Goal: Information Seeking & Learning: Learn about a topic

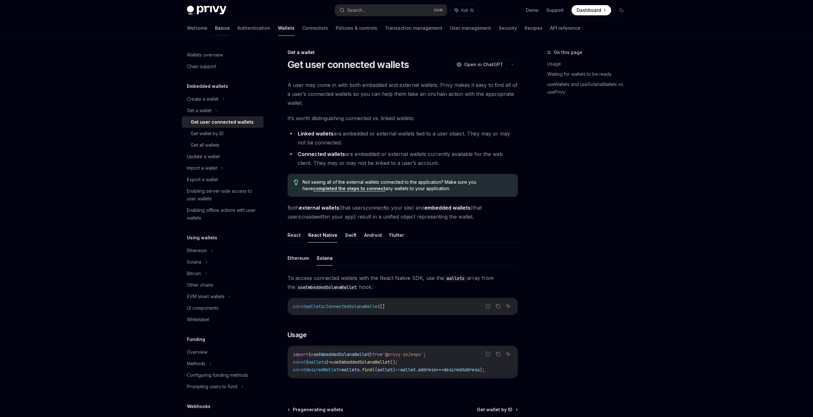
click at [215, 26] on link "Basics" at bounding box center [222, 27] width 15 height 15
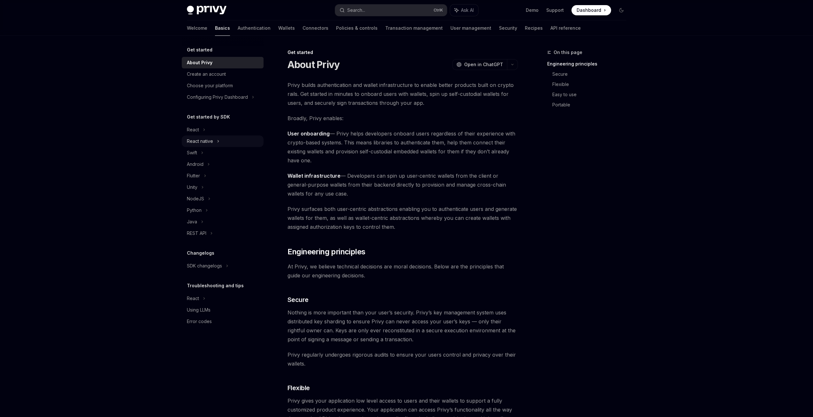
click at [213, 141] on div "React native" at bounding box center [223, 142] width 82 height 12
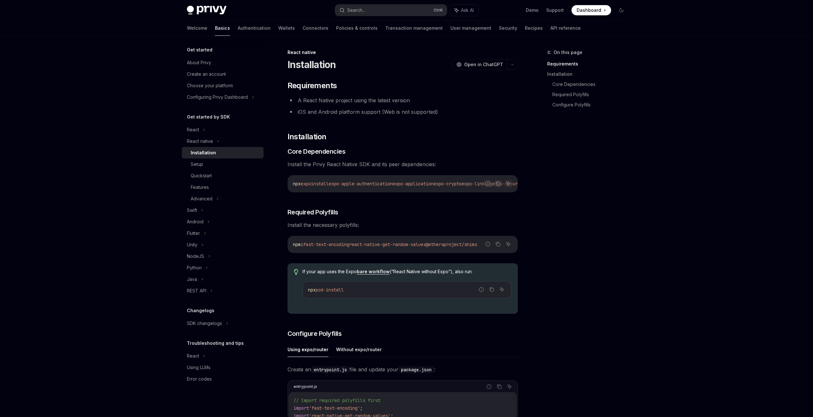
click at [206, 151] on div "Installation" at bounding box center [203, 153] width 25 height 8
type textarea "*"
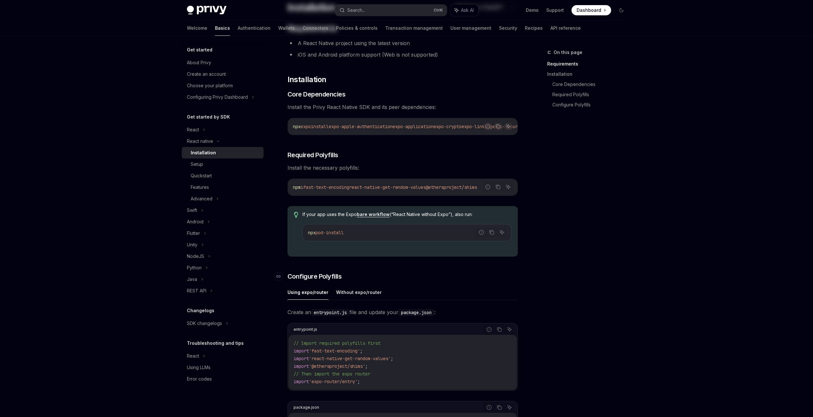
scroll to position [170, 0]
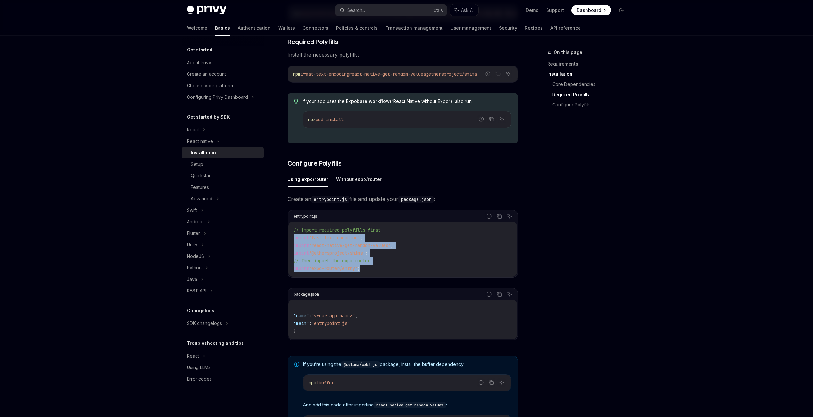
drag, startPoint x: 371, startPoint y: 269, endPoint x: 285, endPoint y: 240, distance: 91.4
click at [285, 240] on div "React native Installation OpenAI Open in ChatGPT OpenAI Open in ChatGPT ​ Requi…" at bounding box center [343, 229] width 353 height 702
copy code "import 'fast-text-encoding' ; import 'react-native-get-random-values' ; import …"
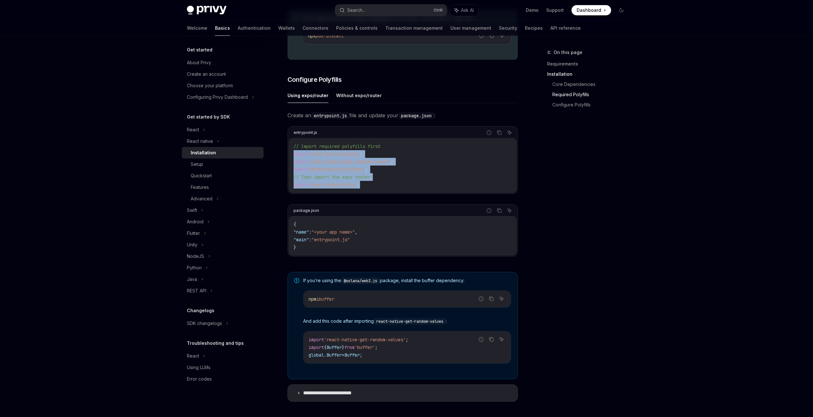
scroll to position [336, 0]
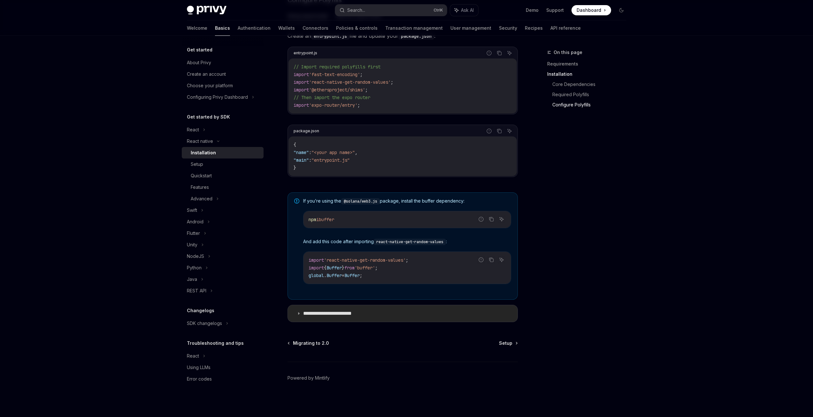
click at [359, 314] on p "**********" at bounding box center [334, 313] width 62 height 6
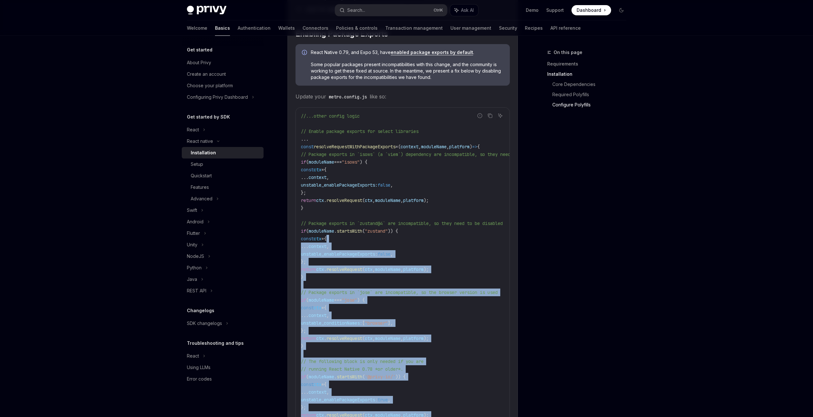
scroll to position [677, 0]
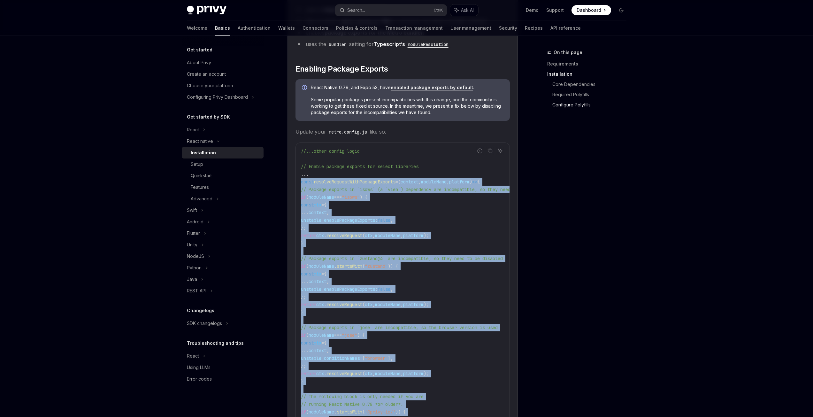
drag, startPoint x: 492, startPoint y: 327, endPoint x: 296, endPoint y: 185, distance: 241.9
click at [296, 185] on div "//...other config logic // Enable package exports for select libraries ... cons…" at bounding box center [403, 335] width 214 height 385
copy code "const resolveRequestWithPackageExports = ( context , moduleName , platform ) =>…"
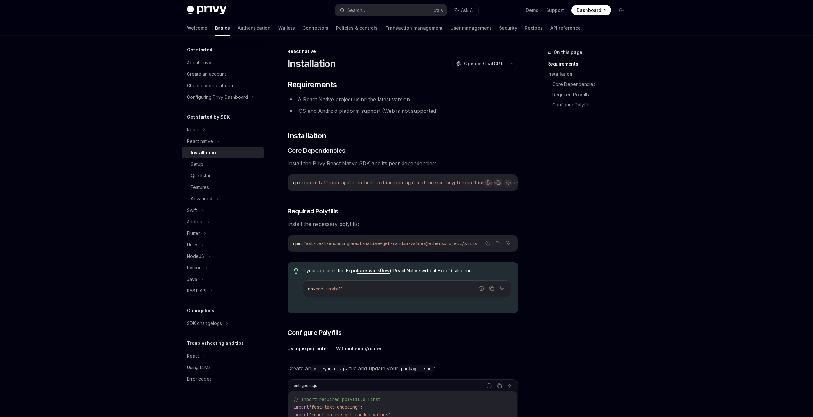
scroll to position [0, 0]
click at [494, 182] on button "Copy the contents from the code block" at bounding box center [498, 183] width 8 height 8
click at [496, 245] on icon "Copy the contents from the code block" at bounding box center [497, 243] width 3 height 3
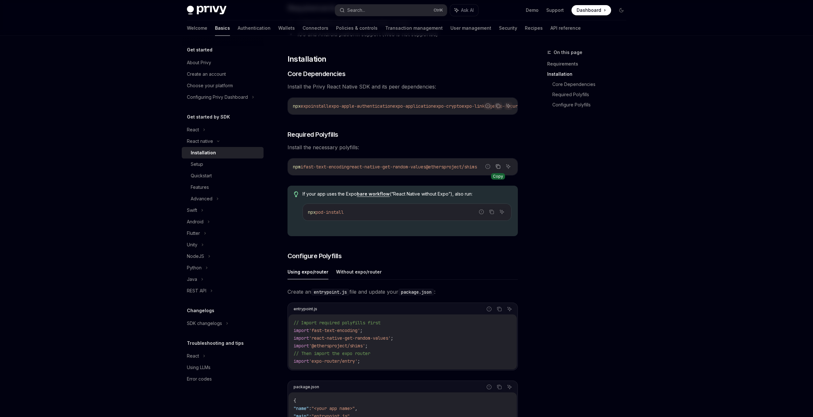
scroll to position [85, 0]
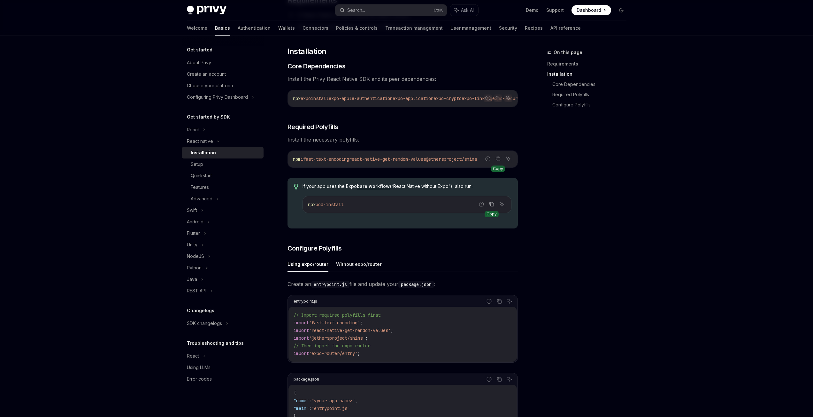
click at [493, 205] on icon "Copy the contents from the code block" at bounding box center [491, 204] width 5 height 5
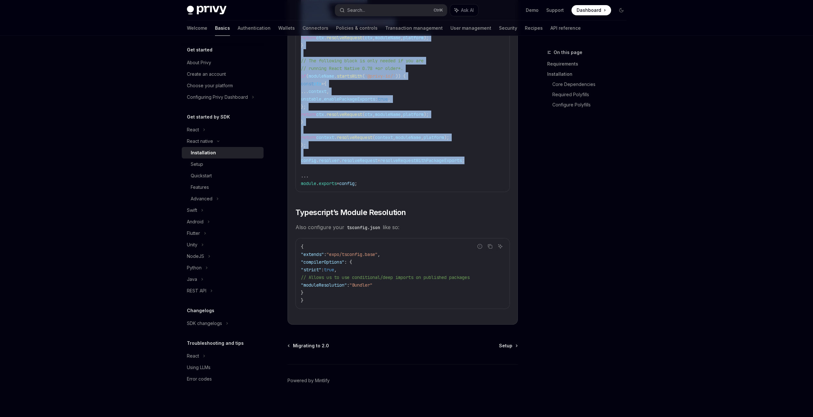
scroll to position [1021, 0]
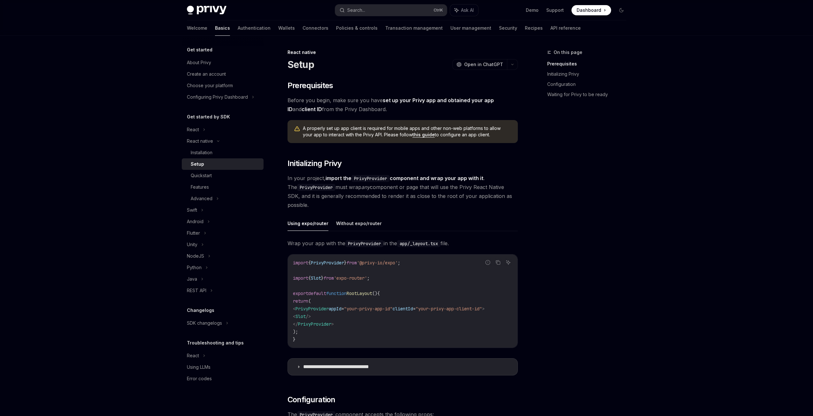
type textarea "*"
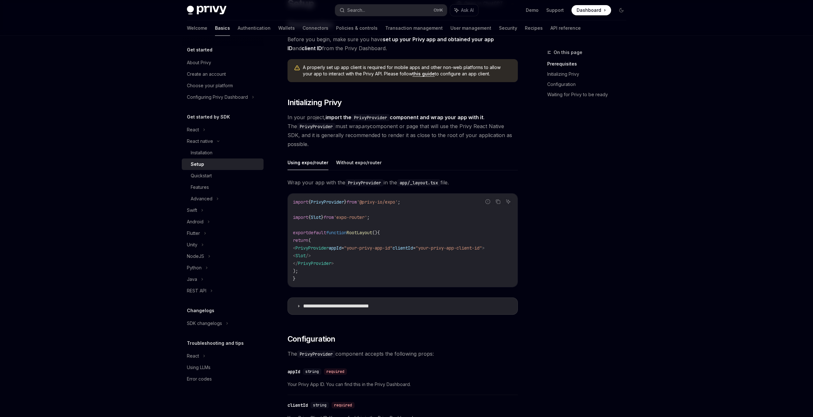
scroll to position [85, 0]
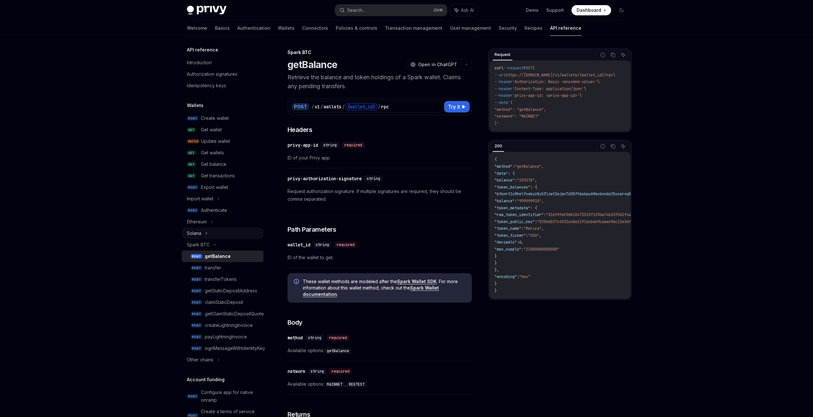
click at [210, 234] on div "Solana" at bounding box center [223, 234] width 82 height 12
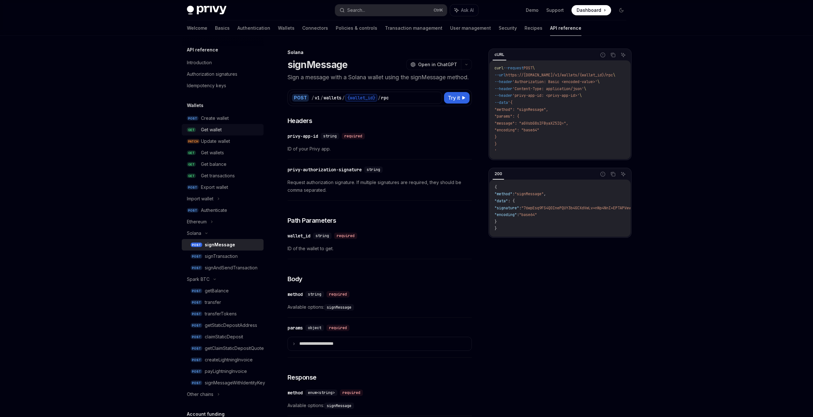
click at [217, 127] on div "Get wallet" at bounding box center [211, 130] width 21 height 8
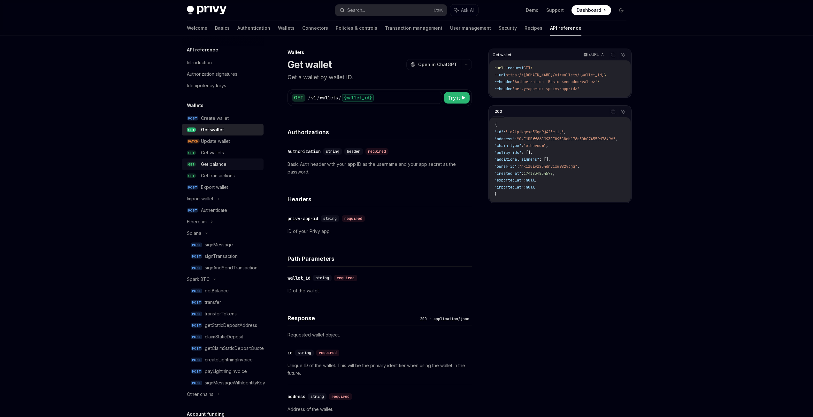
click at [228, 167] on div "Get balance" at bounding box center [230, 164] width 59 height 8
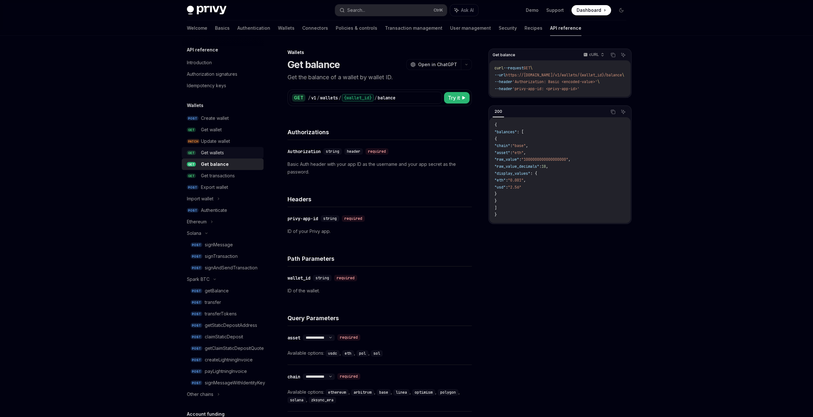
click at [228, 153] on div "Get wallets" at bounding box center [230, 153] width 59 height 8
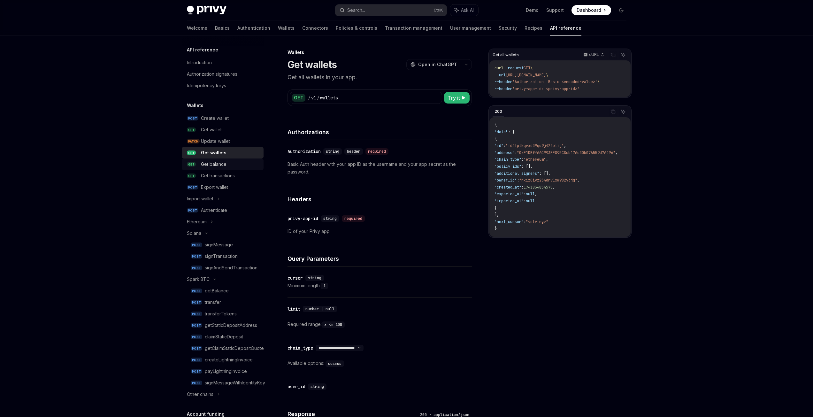
click at [219, 162] on div "Get balance" at bounding box center [214, 164] width 26 height 8
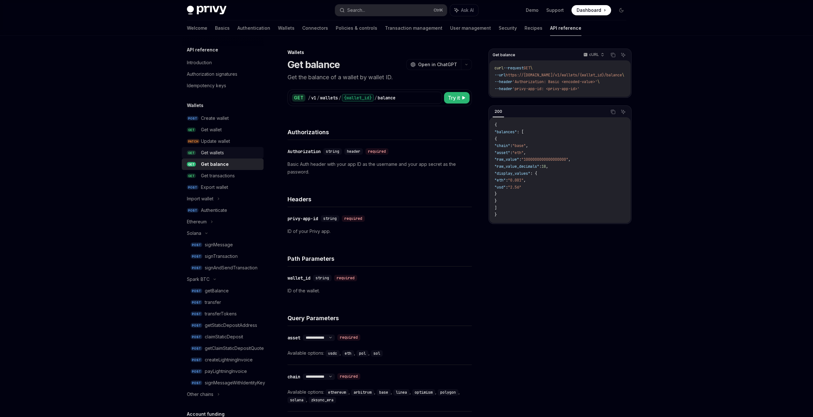
click at [229, 156] on div "Get wallets" at bounding box center [230, 153] width 59 height 8
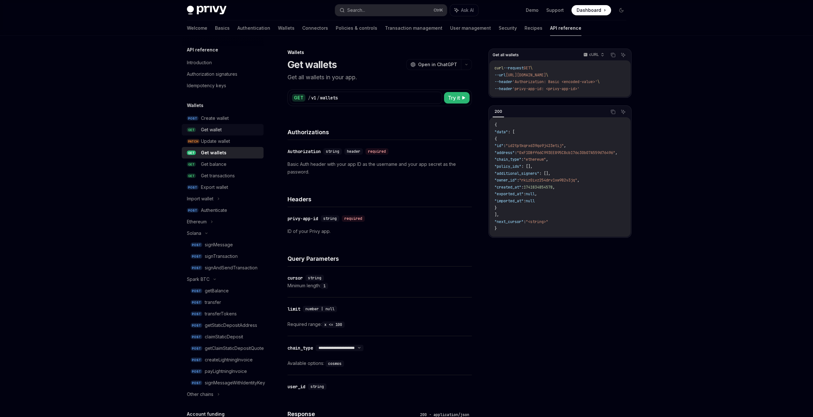
click at [219, 129] on div "Get wallet" at bounding box center [211, 130] width 21 height 8
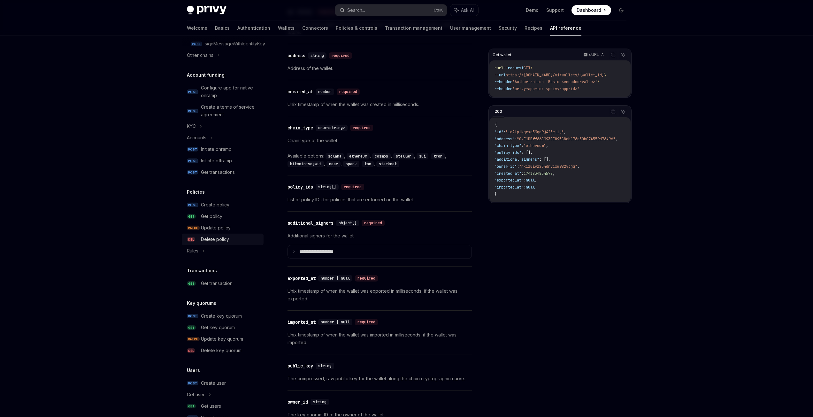
scroll to position [222, 0]
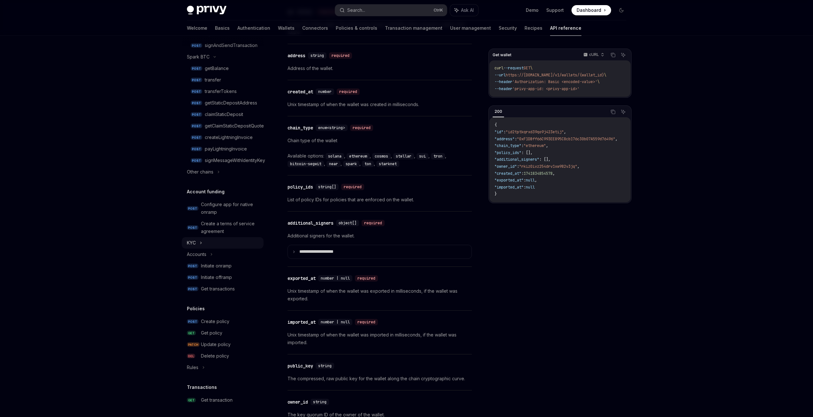
click at [220, 245] on div "KYC" at bounding box center [223, 243] width 82 height 12
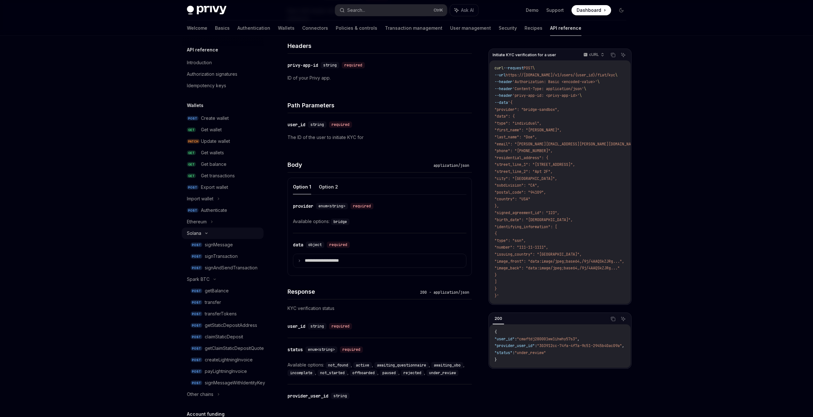
click at [200, 235] on div "Solana" at bounding box center [194, 233] width 14 height 8
click at [210, 243] on div "Spark BTC" at bounding box center [223, 245] width 82 height 12
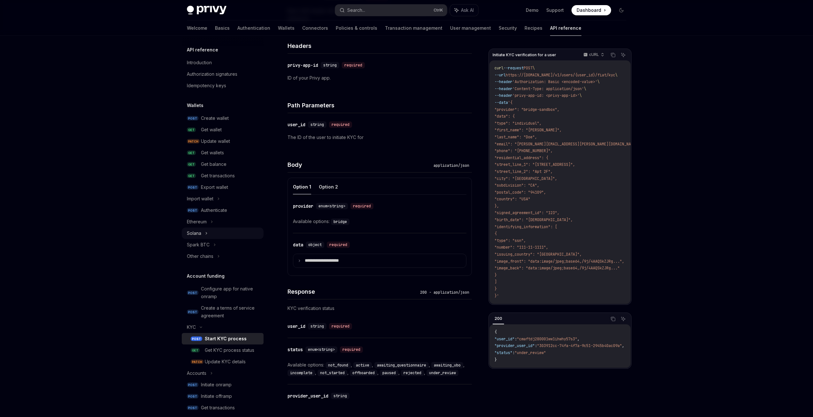
click at [211, 235] on div "Solana" at bounding box center [223, 234] width 82 height 12
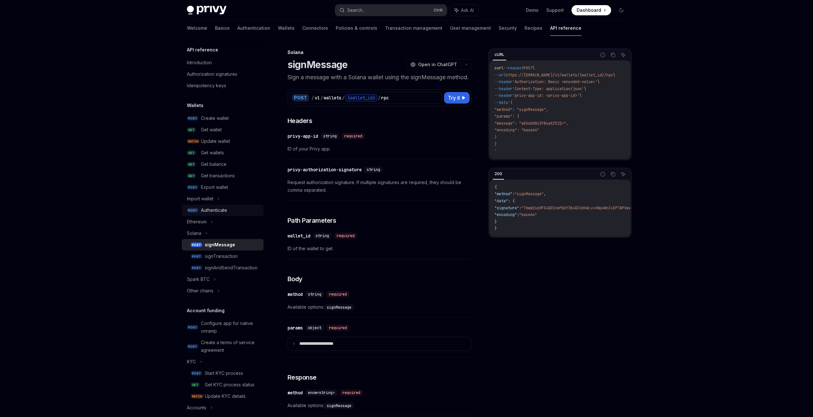
click at [218, 208] on div "Authenticate" at bounding box center [214, 210] width 26 height 8
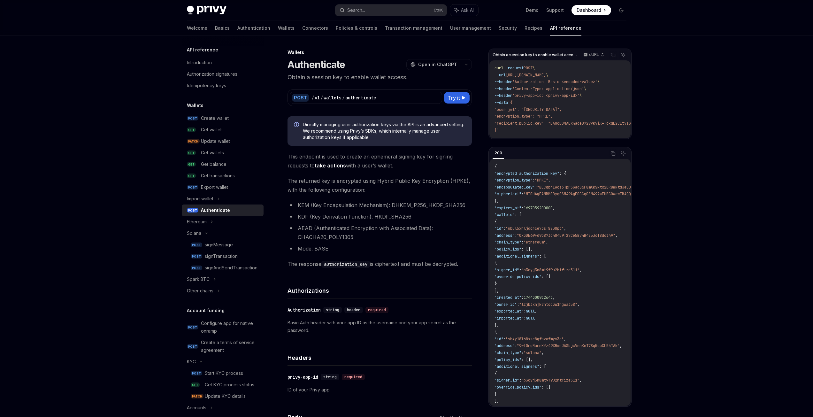
drag, startPoint x: 154, startPoint y: 200, endPoint x: 168, endPoint y: 202, distance: 14.2
click at [154, 200] on div "Privy Docs home page Search... Ctrl K Ask AI Demo Support Dashboard Dashboard S…" at bounding box center [406, 423] width 813 height 846
click at [401, 206] on li "KEM (Key Encapsulation Mechanism): DHKEM_P256_HKDF_SHA256" at bounding box center [380, 205] width 184 height 9
click at [209, 74] on div "Authorization signatures" at bounding box center [212, 74] width 50 height 8
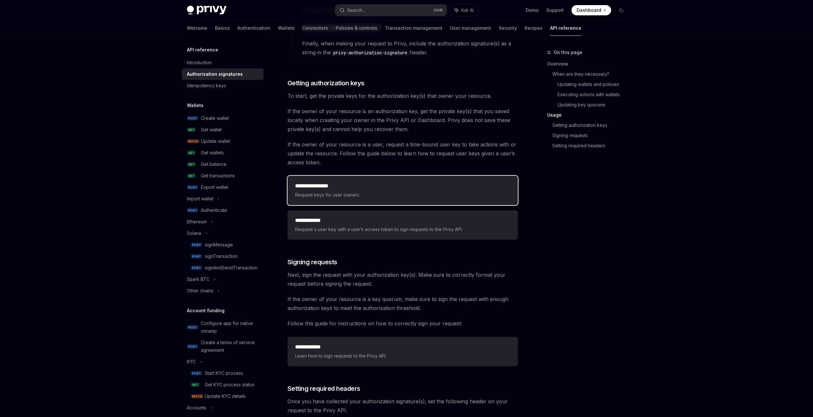
scroll to position [767, 0]
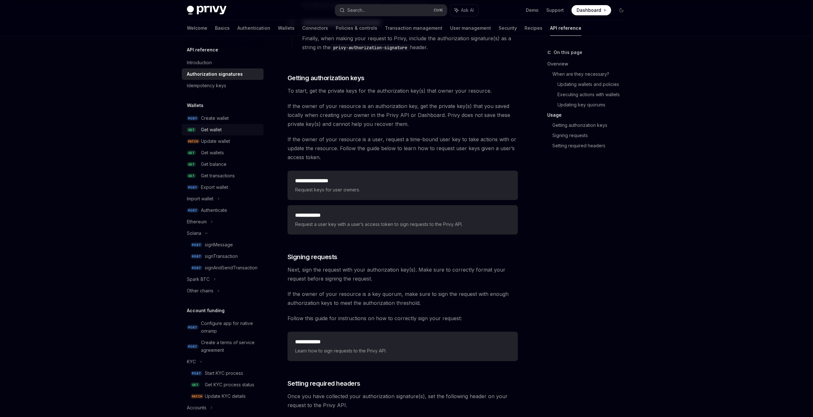
click at [222, 133] on div "Get wallet" at bounding box center [230, 130] width 59 height 8
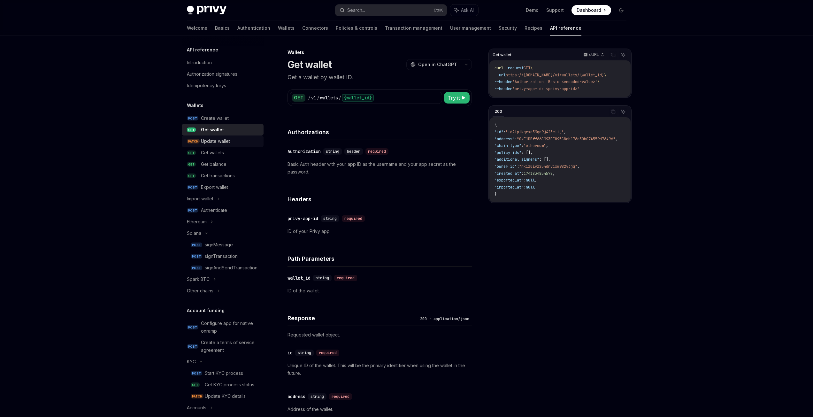
click at [234, 142] on div "Update wallet" at bounding box center [230, 141] width 59 height 8
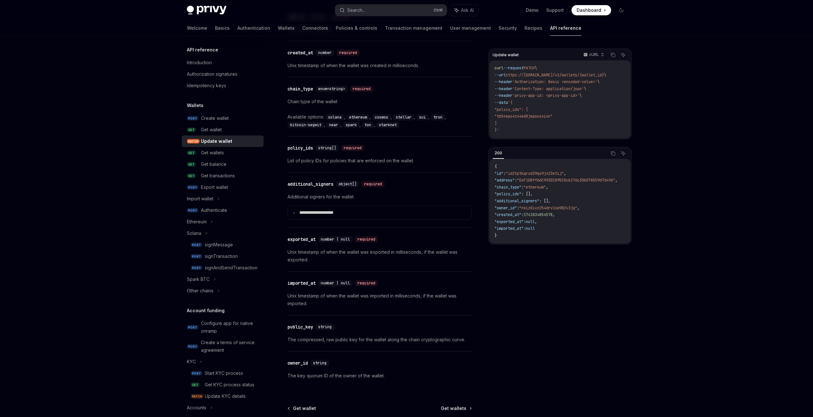
scroll to position [586, 0]
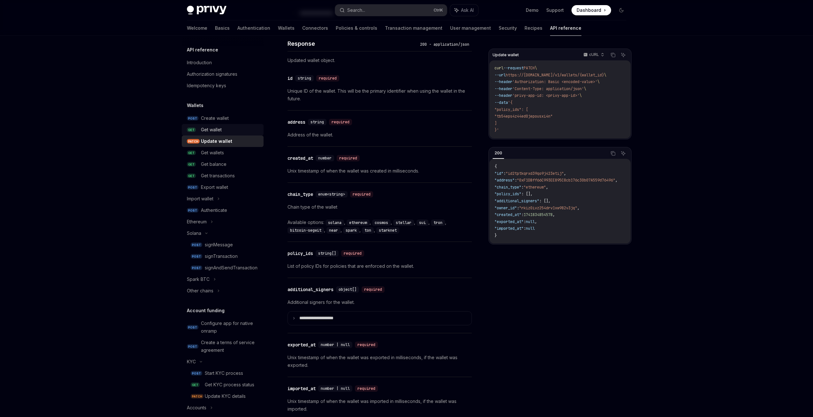
click at [218, 129] on div "Get wallet" at bounding box center [211, 130] width 21 height 8
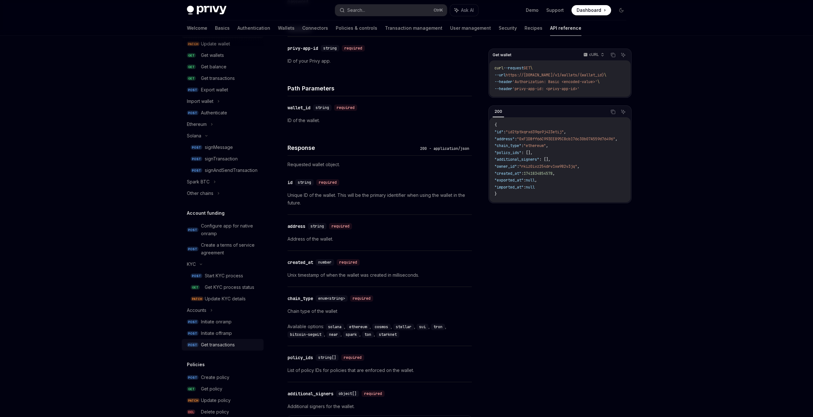
scroll to position [85, 0]
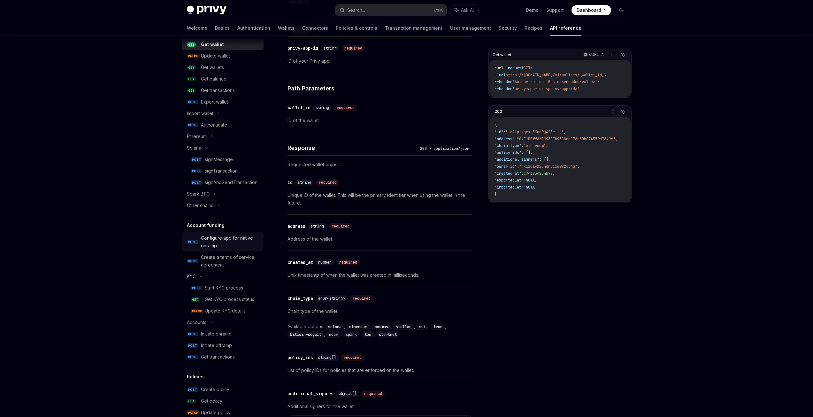
click at [220, 243] on div "Configure app for native onramp" at bounding box center [230, 241] width 59 height 15
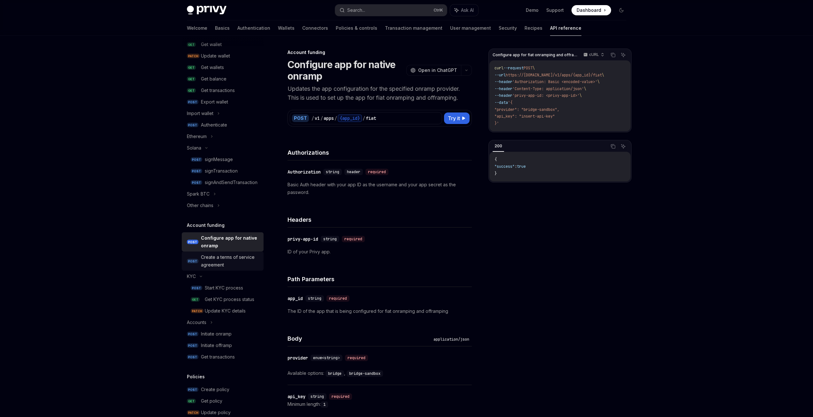
click at [212, 264] on div "Create a terms of service agreement" at bounding box center [230, 260] width 59 height 15
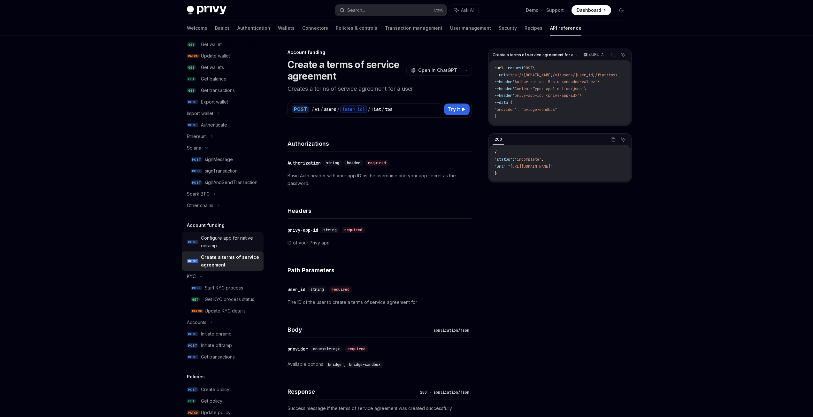
click at [222, 243] on div "Configure app for native onramp" at bounding box center [230, 241] width 59 height 15
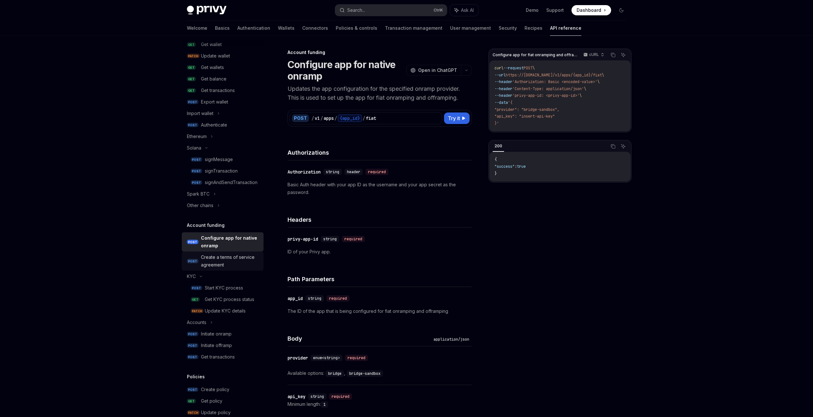
click at [222, 252] on link "POST Create a terms of service agreement" at bounding box center [223, 261] width 82 height 19
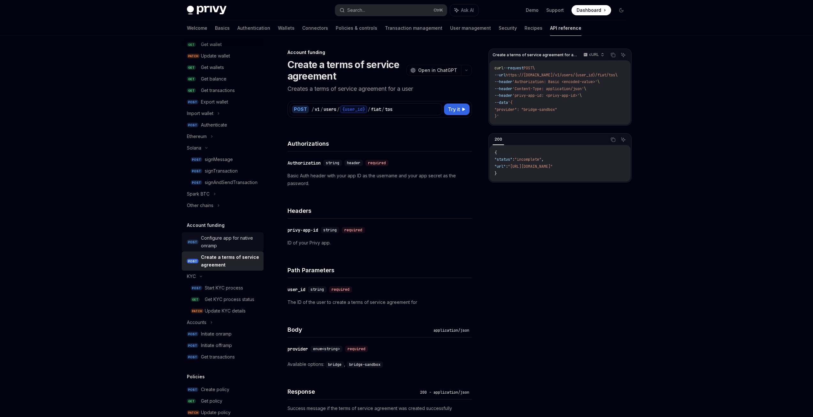
click at [230, 236] on div "Configure app for native onramp" at bounding box center [230, 241] width 59 height 15
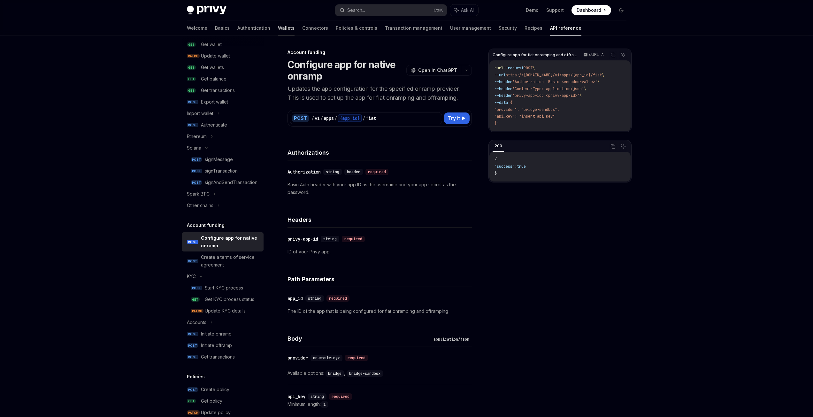
click at [278, 27] on link "Wallets" at bounding box center [286, 27] width 17 height 15
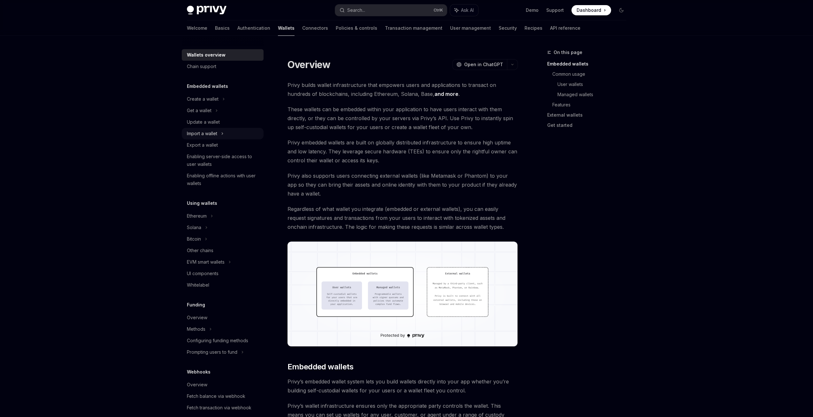
click at [216, 133] on div "Import a wallet" at bounding box center [202, 134] width 30 height 8
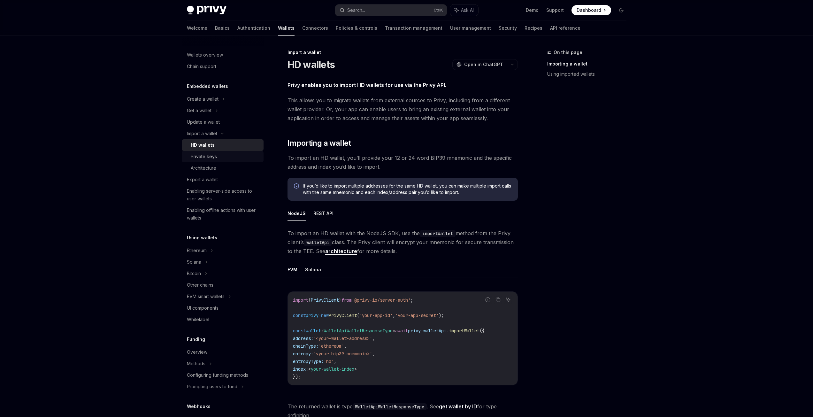
click at [213, 158] on div "Private keys" at bounding box center [204, 157] width 26 height 8
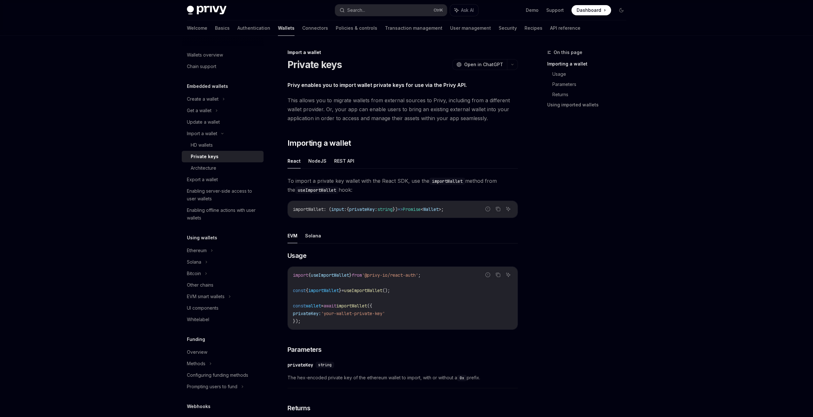
click at [153, 101] on div "Privy Docs home page Search... Ctrl K Ask AI Demo Support Dashboard Dashboard S…" at bounding box center [406, 301] width 813 height 602
click at [302, 28] on link "Connectors" at bounding box center [315, 27] width 26 height 15
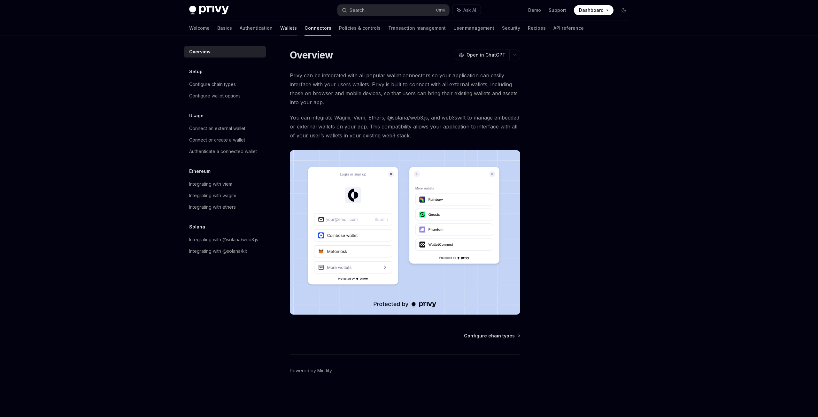
click at [280, 32] on link "Wallets" at bounding box center [288, 27] width 17 height 15
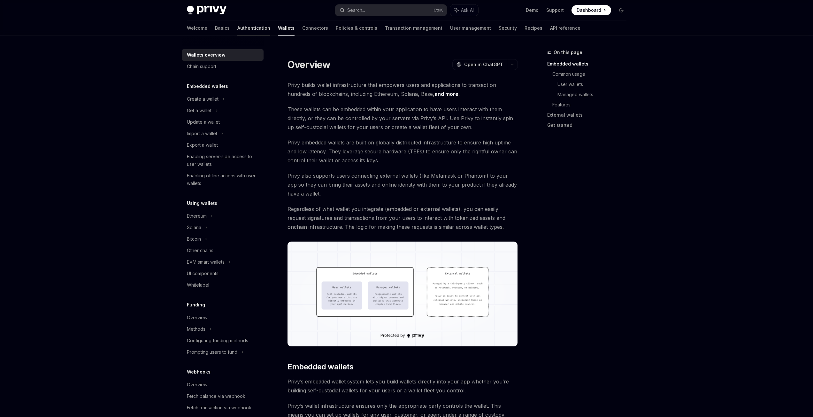
click at [238, 31] on link "Authentication" at bounding box center [253, 27] width 33 height 15
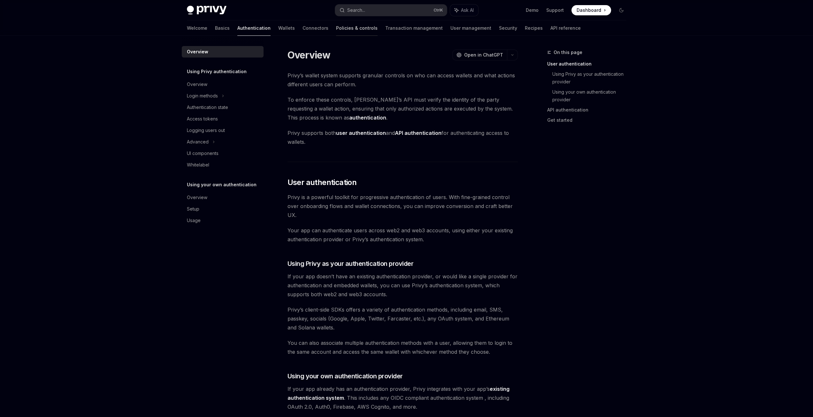
click at [336, 28] on link "Policies & controls" at bounding box center [357, 27] width 42 height 15
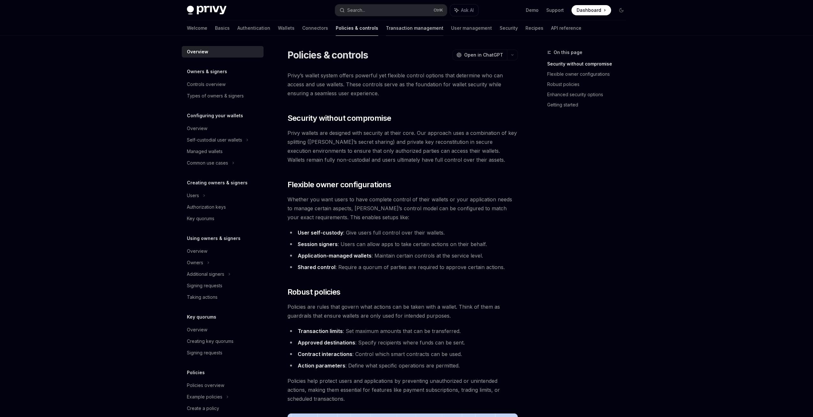
click at [386, 29] on link "Transaction management" at bounding box center [415, 27] width 58 height 15
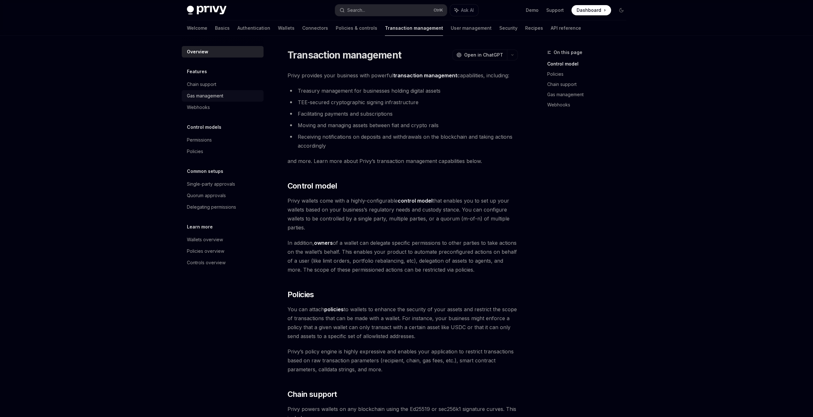
click at [231, 96] on div "Gas management" at bounding box center [223, 96] width 73 height 8
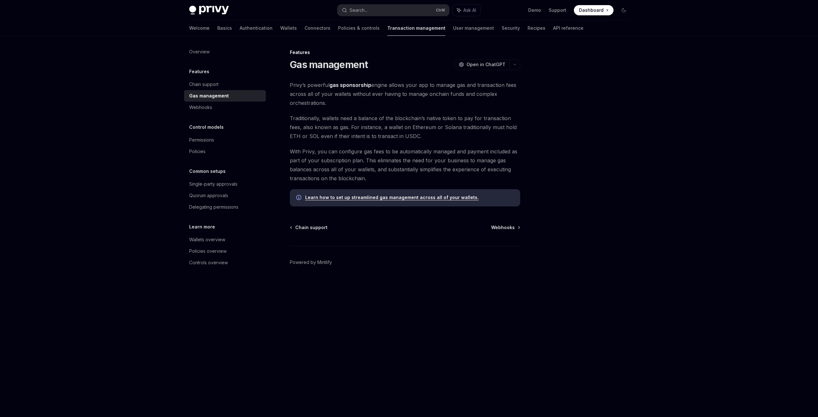
click at [135, 151] on div "Privy Docs home page Search... Ctrl K Ask AI Demo Support Dashboard Dashboard S…" at bounding box center [409, 208] width 818 height 417
click at [553, 29] on link "API reference" at bounding box center [568, 27] width 30 height 15
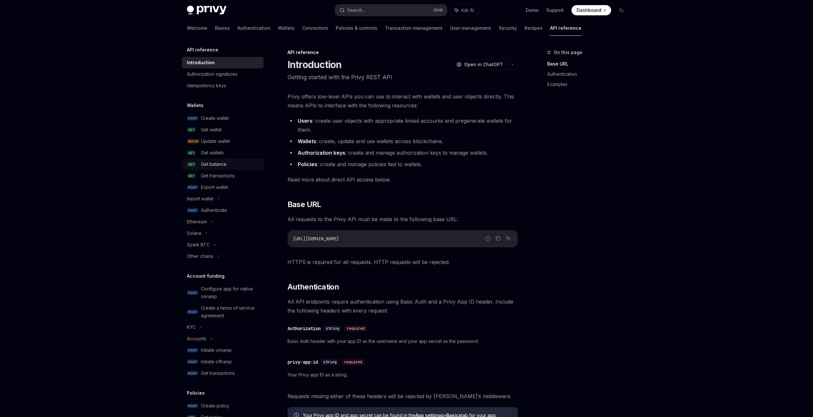
click at [223, 166] on div "Get balance" at bounding box center [214, 164] width 26 height 8
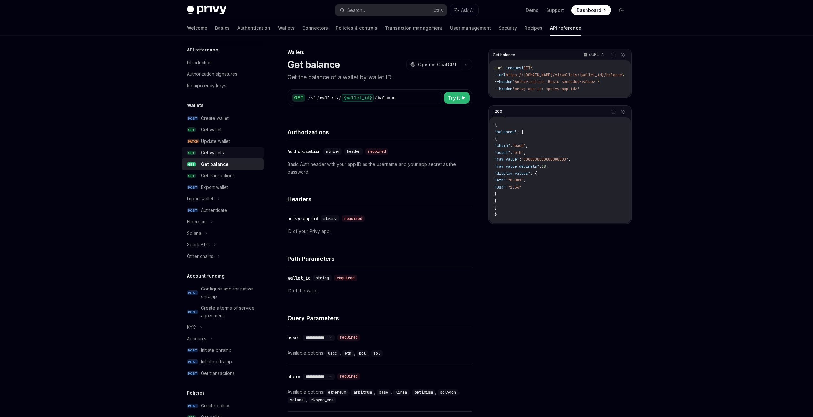
click at [227, 157] on link "GET Get wallets" at bounding box center [223, 153] width 82 height 12
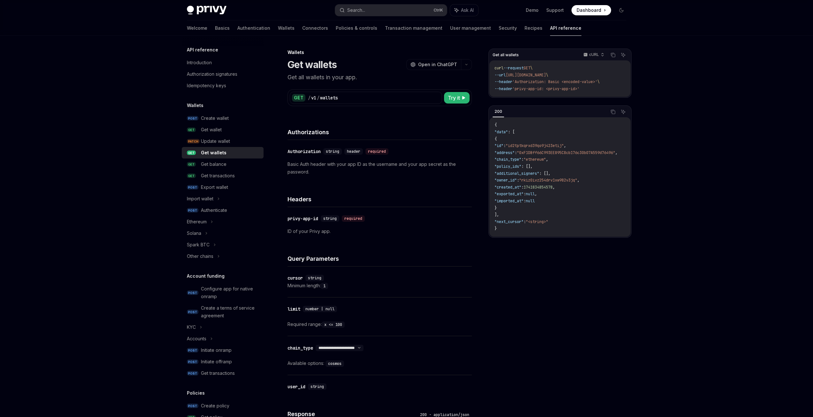
drag, startPoint x: 128, startPoint y: 219, endPoint x: 120, endPoint y: 221, distance: 7.8
click at [128, 219] on div "Privy Docs home page Search... Ctrl K Ask AI Demo Support Dashboard Dashboard S…" at bounding box center [406, 299] width 813 height 598
click at [161, 168] on div "Privy Docs home page Search... Ctrl K Ask AI Demo Support Dashboard Dashboard S…" at bounding box center [406, 299] width 813 height 598
click at [226, 227] on div "Ethereum" at bounding box center [223, 222] width 82 height 12
type textarea "*"
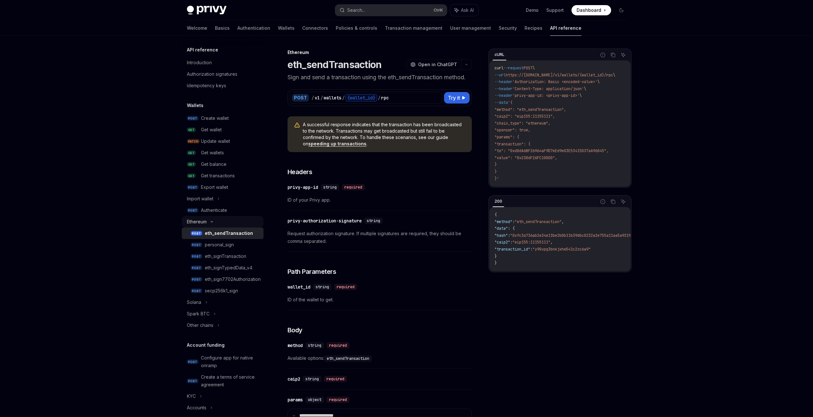
click at [211, 222] on icon at bounding box center [212, 222] width 8 height 3
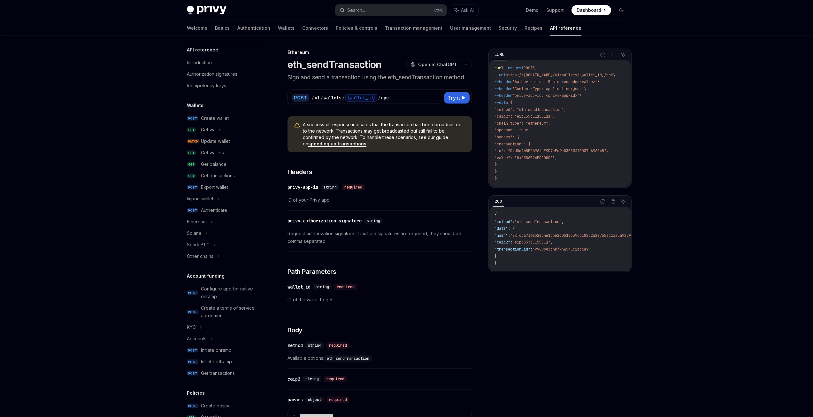
drag, startPoint x: 159, startPoint y: 70, endPoint x: 168, endPoint y: 61, distance: 13.1
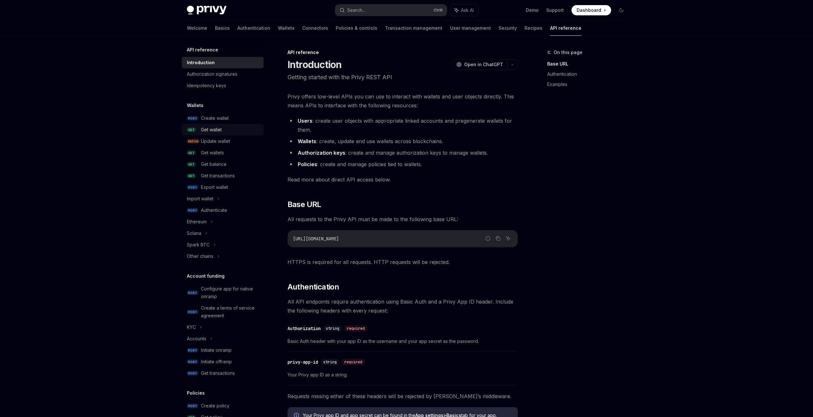
click at [219, 127] on div "Get wallet" at bounding box center [211, 130] width 21 height 8
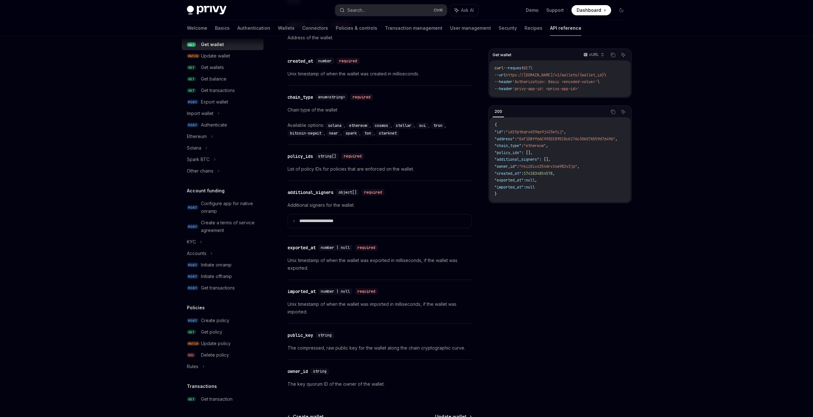
scroll to position [360, 0]
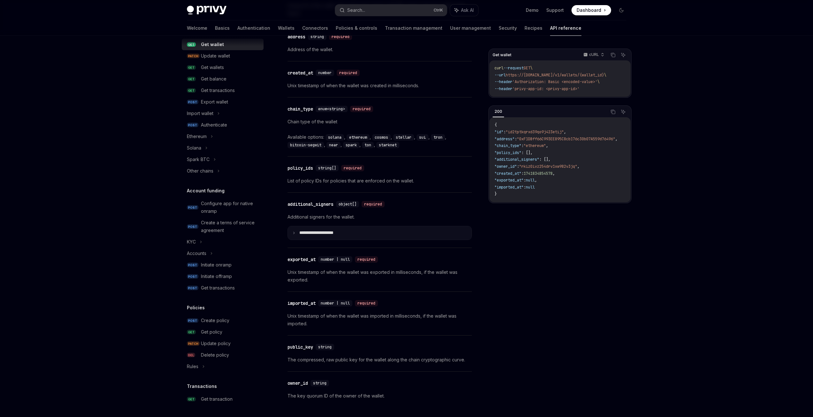
click at [357, 226] on summary "**********" at bounding box center [380, 232] width 184 height 13
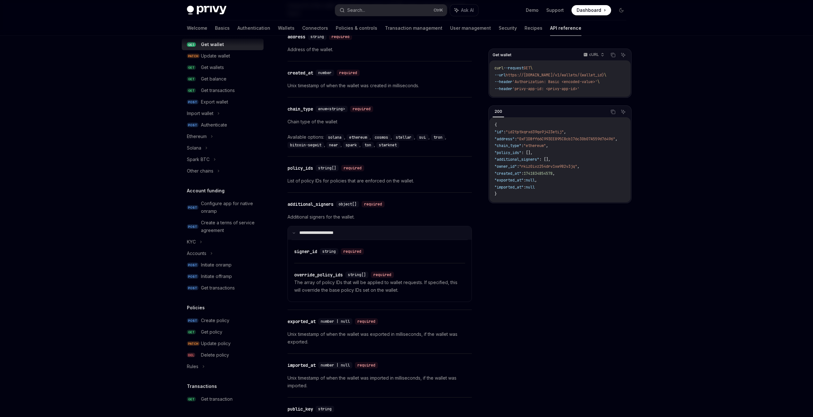
click at [348, 230] on summary "**********" at bounding box center [380, 232] width 184 height 13
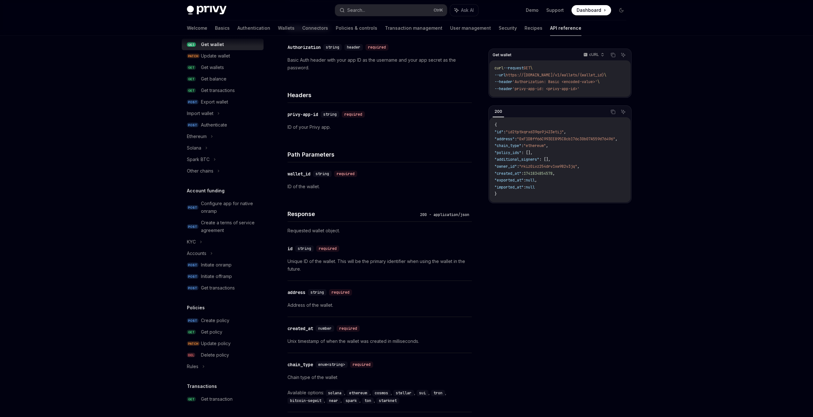
scroll to position [19, 0]
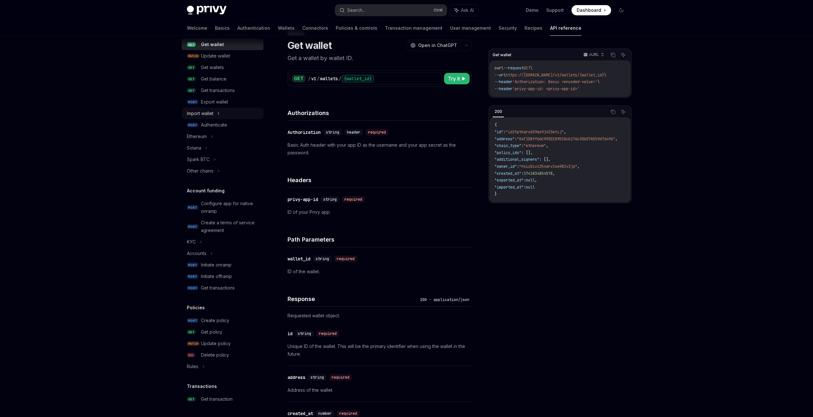
click at [215, 113] on div "Import wallet" at bounding box center [223, 114] width 82 height 12
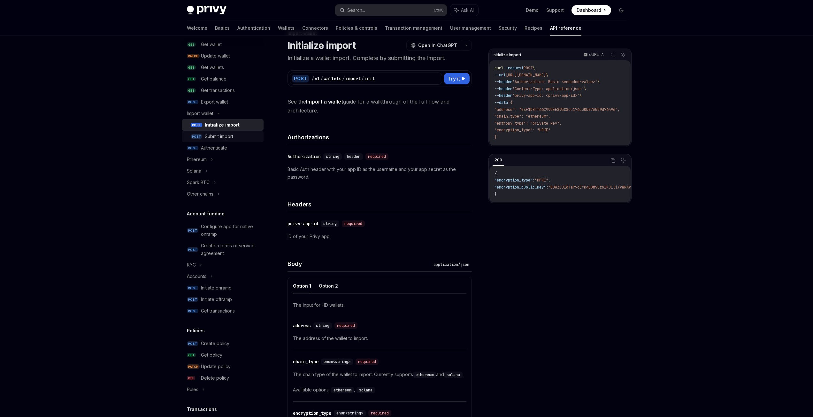
click at [220, 138] on div "Submit import" at bounding box center [219, 137] width 28 height 8
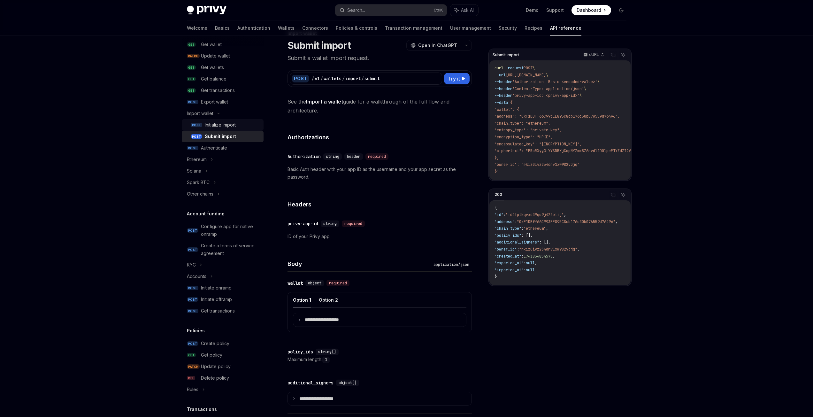
click at [223, 127] on div "Initialize import" at bounding box center [220, 125] width 31 height 8
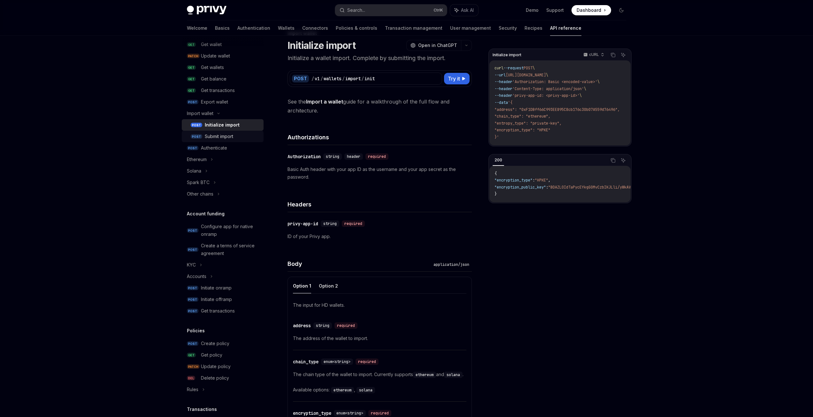
click at [223, 135] on div "Submit import" at bounding box center [219, 137] width 28 height 8
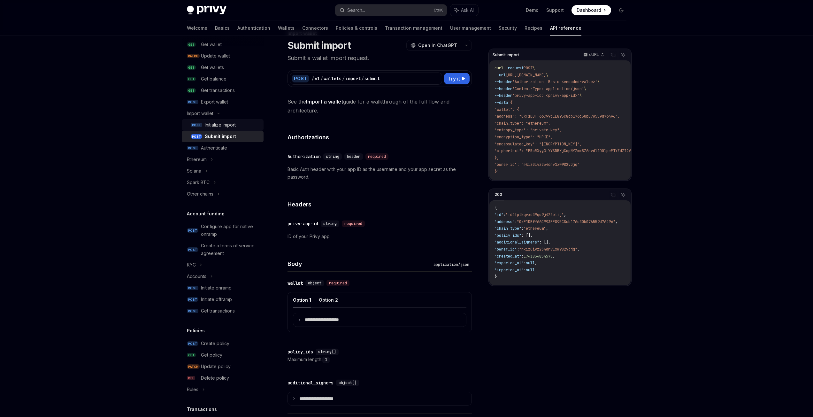
click at [223, 125] on div "Initialize import" at bounding box center [220, 125] width 31 height 8
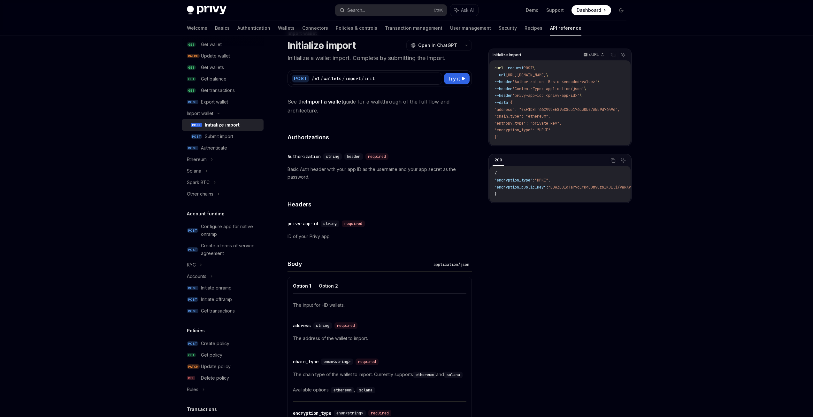
click at [87, 220] on div "Privy Docs home page Search... Ctrl K Ask AI Demo Support Dashboard Dashboard S…" at bounding box center [406, 379] width 813 height 796
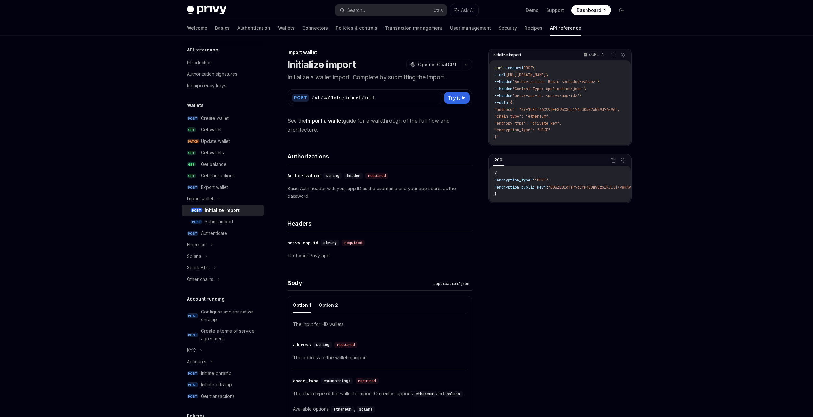
drag, startPoint x: 148, startPoint y: 221, endPoint x: 86, endPoint y: 256, distance: 71.1
click at [148, 221] on div "Privy Docs home page Search... Ctrl K Ask AI Demo Support Dashboard Dashboard S…" at bounding box center [406, 398] width 813 height 796
click at [215, 27] on link "Basics" at bounding box center [222, 27] width 15 height 15
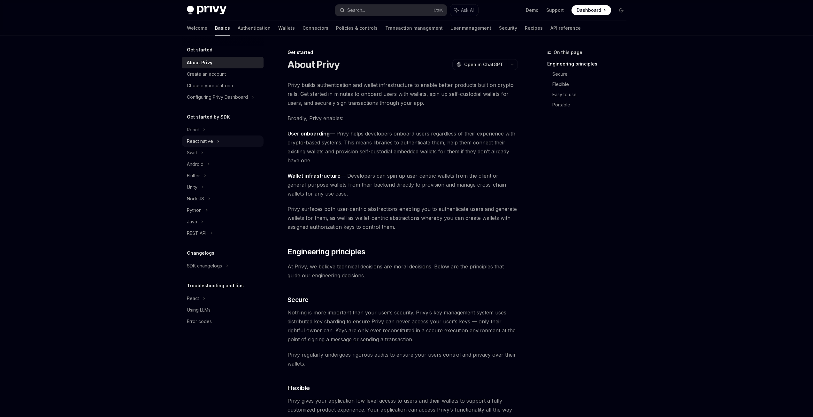
click at [210, 141] on div "React native" at bounding box center [200, 141] width 26 height 8
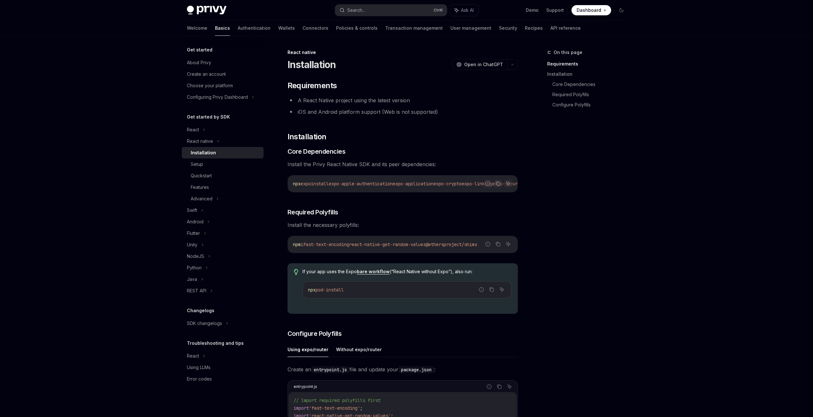
click at [210, 152] on div "Installation" at bounding box center [203, 153] width 25 height 8
click at [211, 174] on div "Quickstart" at bounding box center [201, 176] width 21 height 8
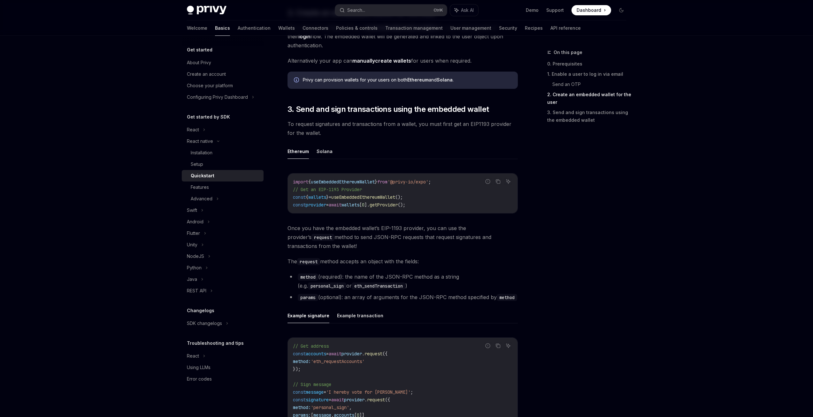
scroll to position [682, 0]
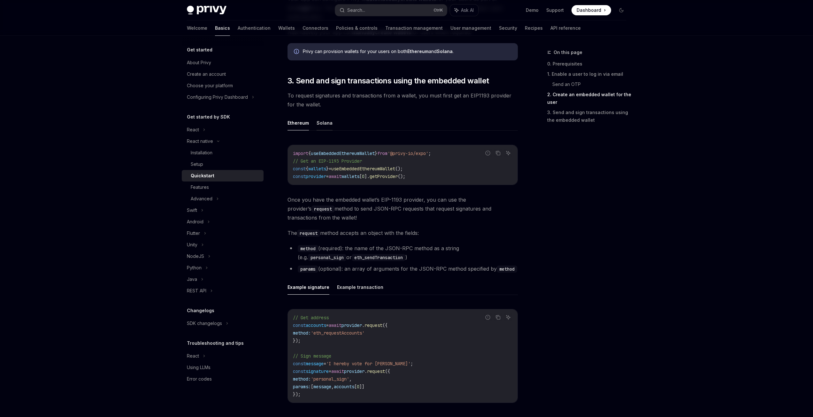
click at [318, 125] on button "Solana" at bounding box center [325, 122] width 16 height 15
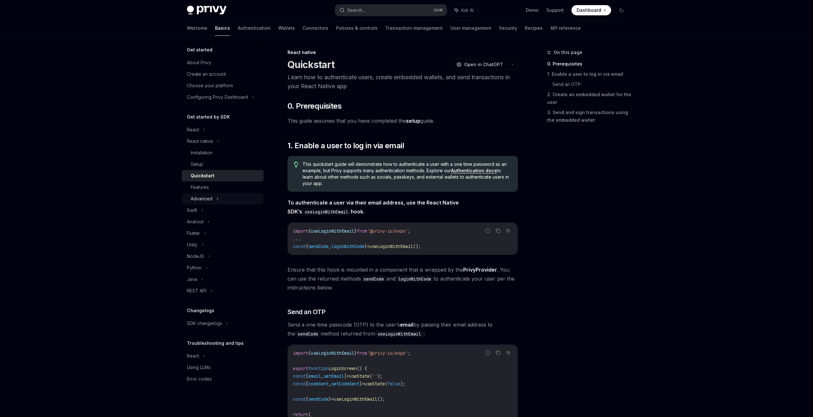
click at [207, 195] on div "Advanced" at bounding box center [223, 199] width 82 height 12
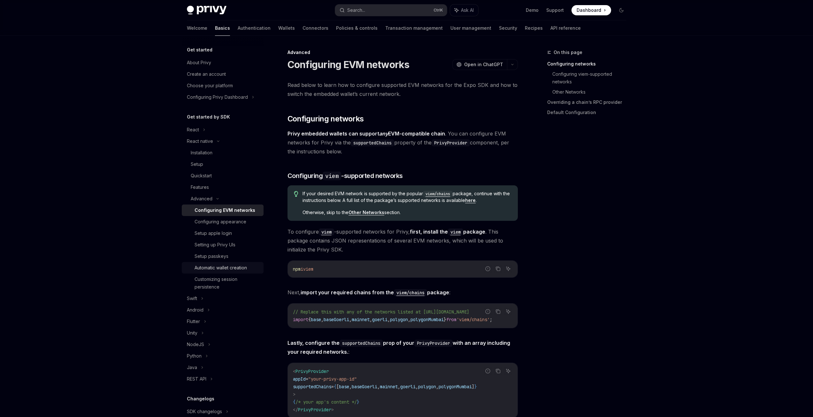
click at [240, 269] on div "Automatic wallet creation" at bounding box center [221, 268] width 52 height 8
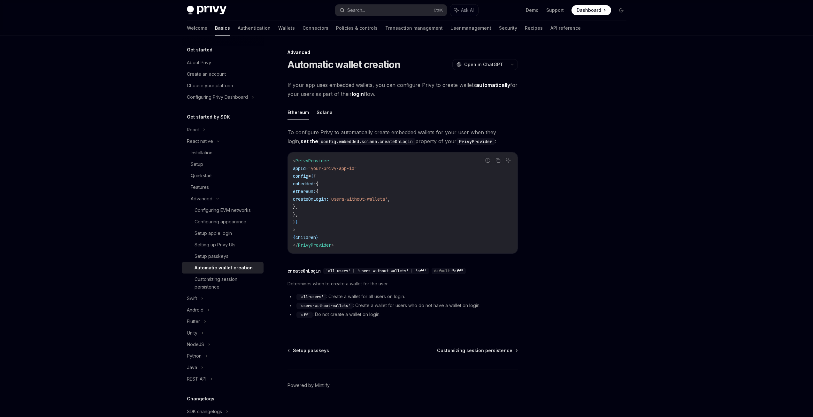
click at [329, 200] on span "createOnLogin:" at bounding box center [311, 199] width 36 height 6
copy span "createOnLogin"
click at [367, 233] on code "< PrivyProvider appId = "your-privy-app-id" config = { { embedded: { ethereum: …" at bounding box center [403, 203] width 220 height 92
click at [551, 26] on link "API reference" at bounding box center [566, 27] width 30 height 15
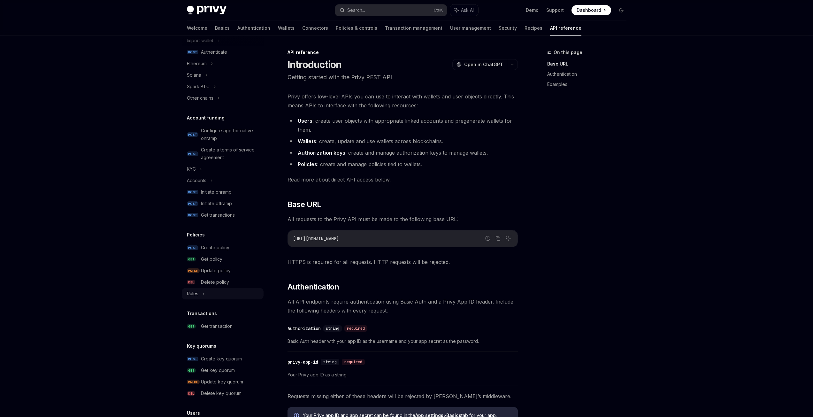
scroll to position [170, 0]
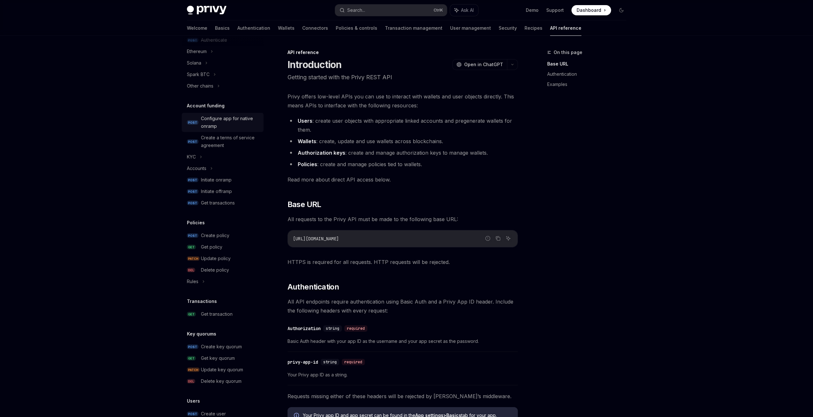
click at [229, 122] on div "Configure app for native onramp" at bounding box center [230, 122] width 59 height 15
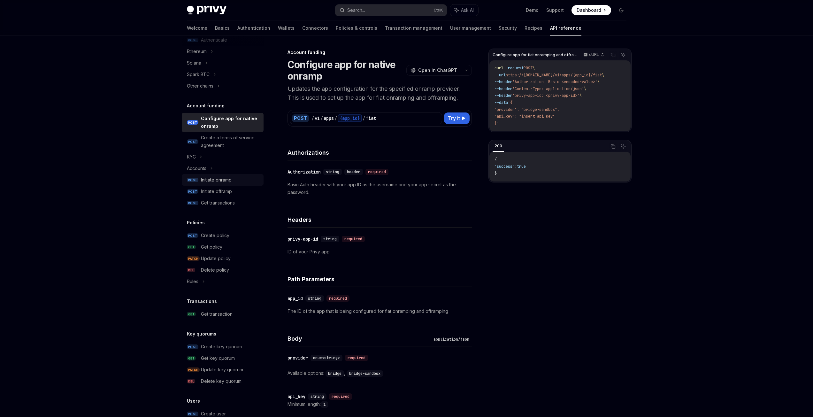
click at [236, 182] on div "Initiate onramp" at bounding box center [230, 180] width 59 height 8
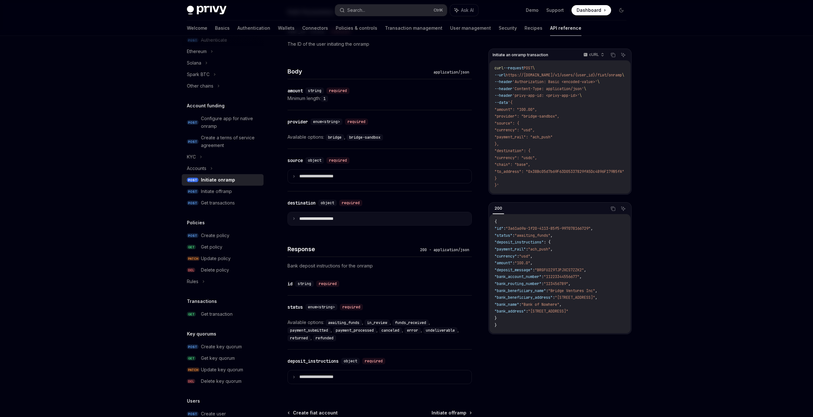
scroll to position [170, 0]
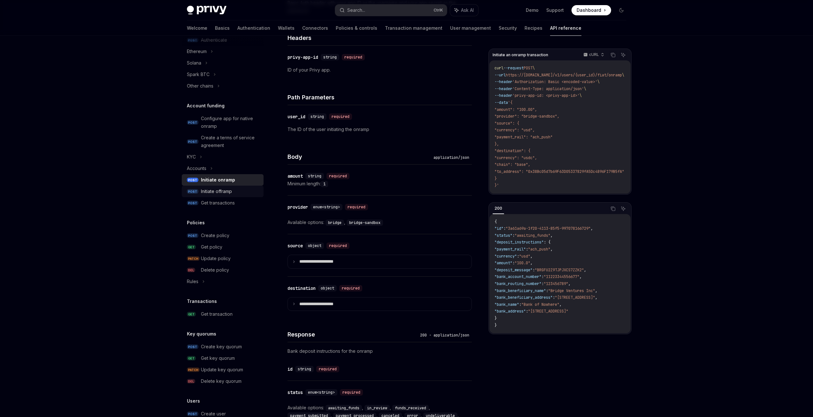
click at [208, 188] on div "Initiate offramp" at bounding box center [216, 192] width 31 height 8
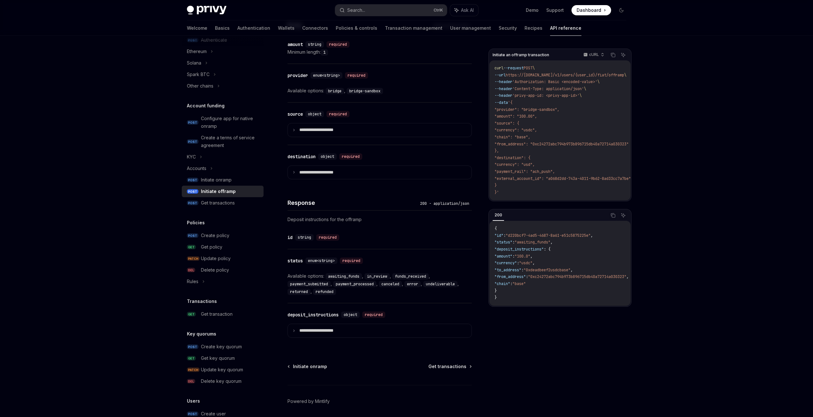
scroll to position [325, 0]
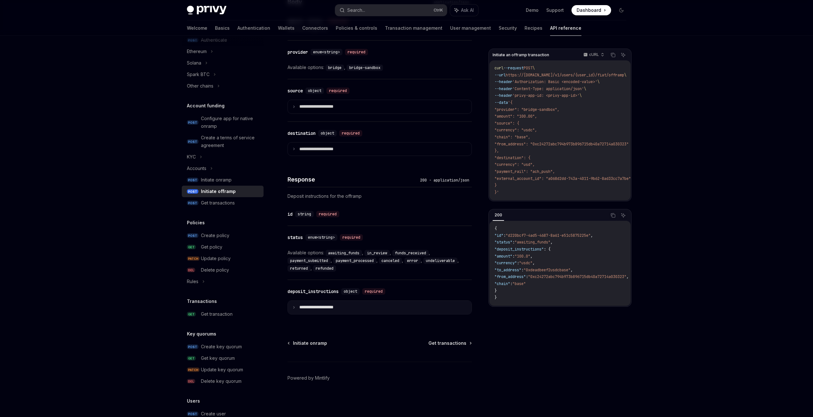
click at [361, 304] on summary "**********" at bounding box center [380, 307] width 184 height 13
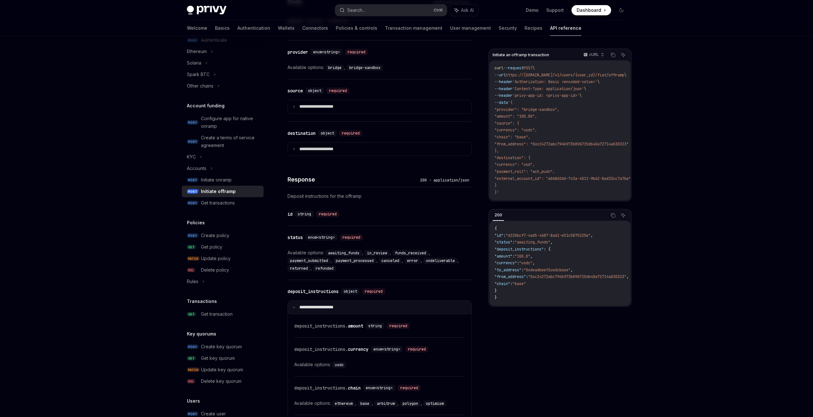
click at [347, 308] on summary "**********" at bounding box center [380, 307] width 184 height 13
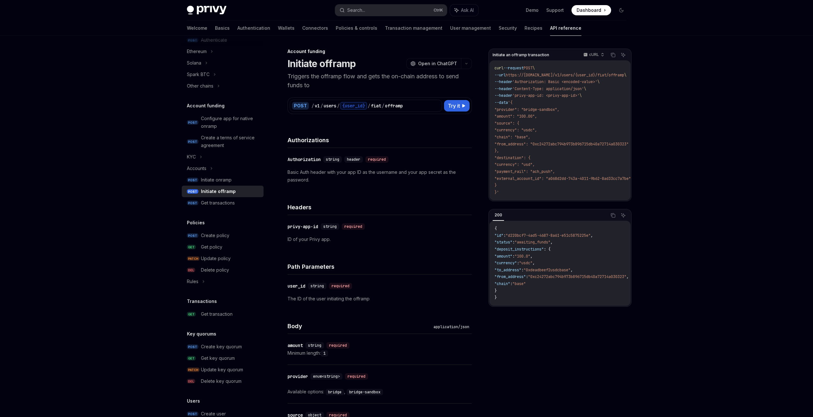
scroll to position [0, 0]
click at [231, 206] on div "Get transactions" at bounding box center [218, 203] width 34 height 8
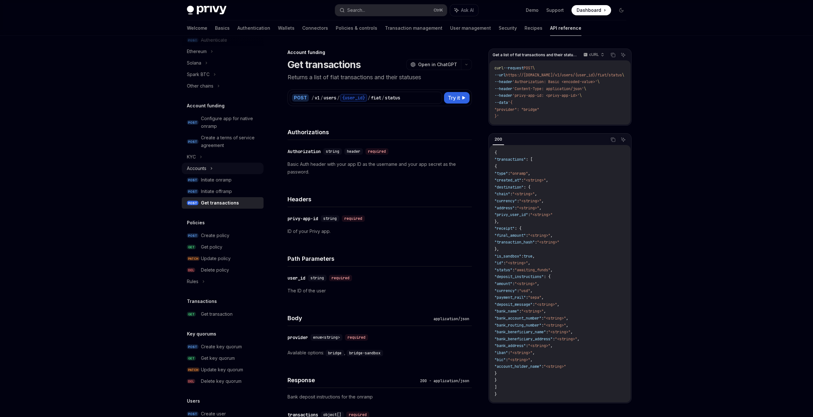
click at [205, 166] on div "Accounts" at bounding box center [196, 169] width 19 height 8
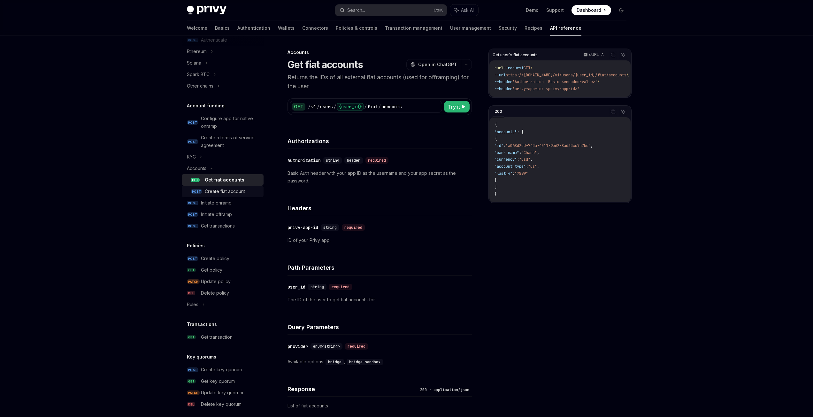
click at [220, 191] on div "Create fiat account" at bounding box center [225, 192] width 40 height 8
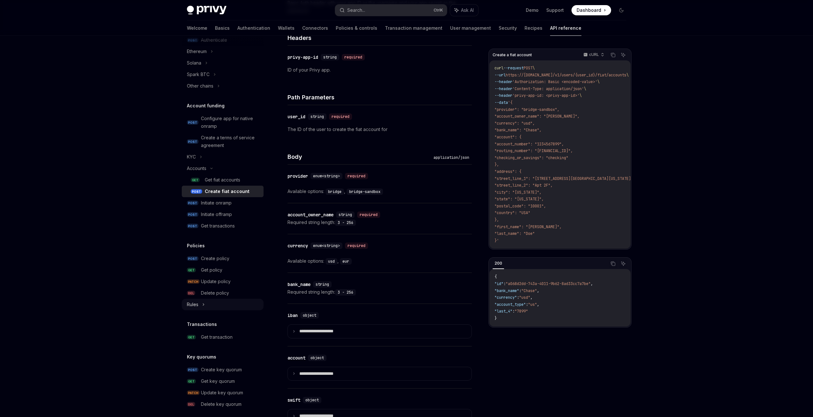
scroll to position [278, 0]
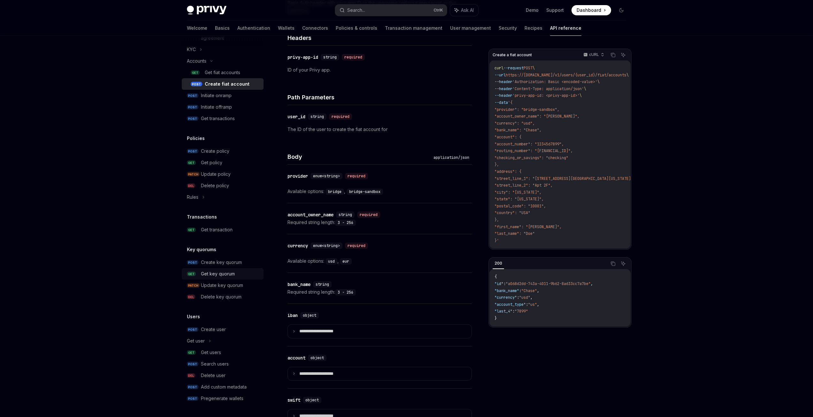
click at [221, 272] on div "Get key quorum" at bounding box center [218, 274] width 34 height 8
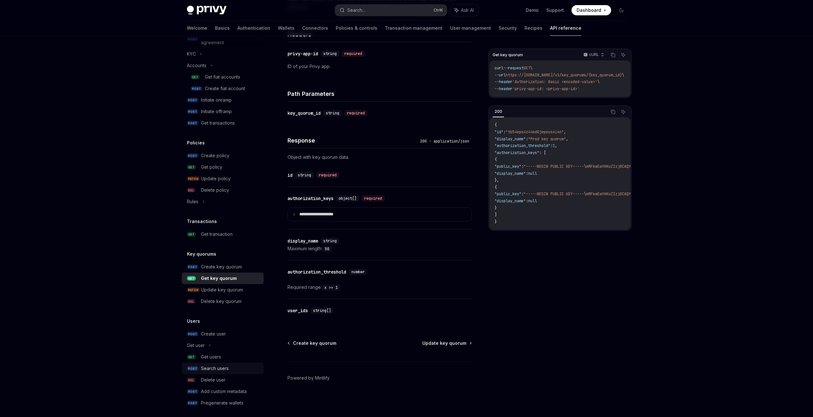
scroll to position [278, 0]
click at [159, 288] on div "Privy Docs home page Search... Ctrl K Ask AI Demo Support Dashboard Dashboard S…" at bounding box center [406, 126] width 813 height 582
click at [152, 368] on div "Privy Docs home page Search... Ctrl K Ask AI Demo Support Dashboard Dashboard S…" at bounding box center [406, 126] width 813 height 582
click at [237, 403] on link "POST Pregenerate wallets" at bounding box center [223, 399] width 82 height 12
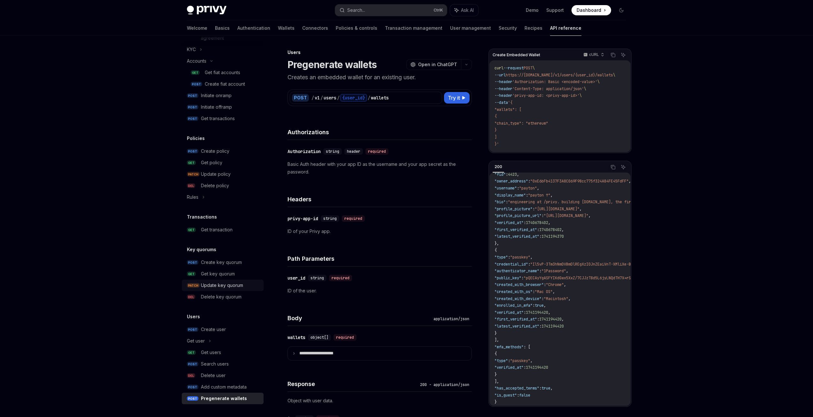
scroll to position [192, 0]
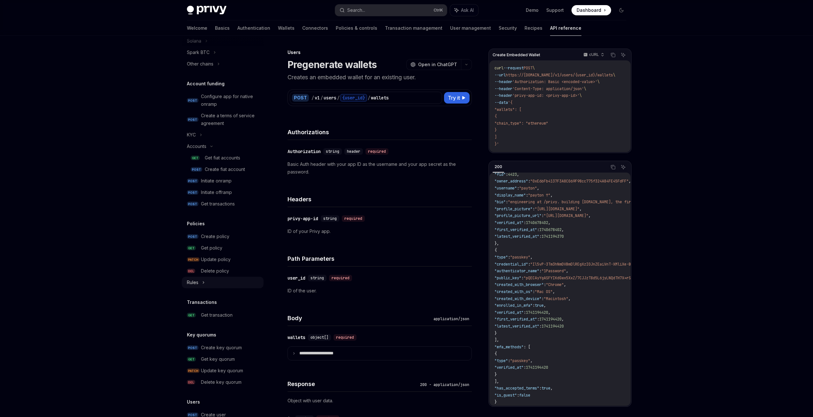
click at [199, 283] on div "Rules" at bounding box center [223, 283] width 82 height 12
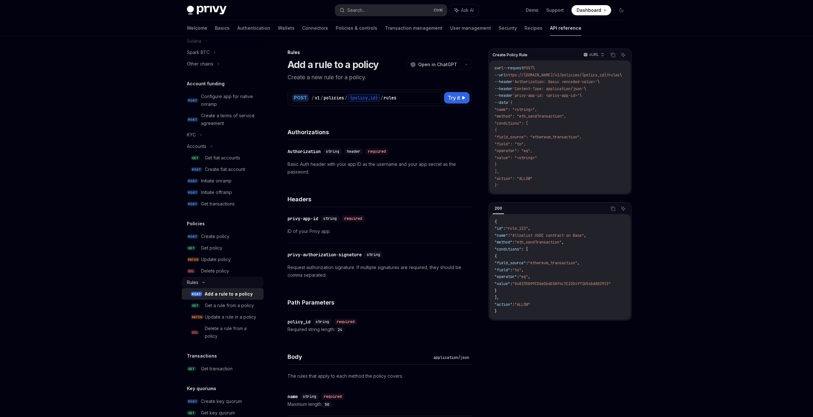
click at [199, 283] on div "Rules" at bounding box center [223, 283] width 82 height 12
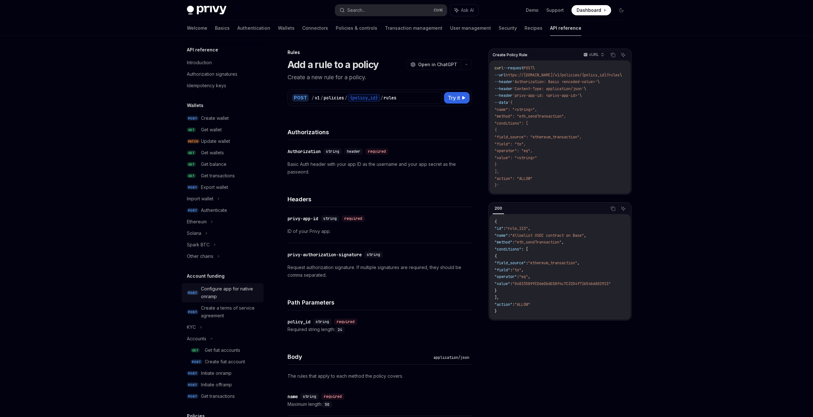
scroll to position [85, 0]
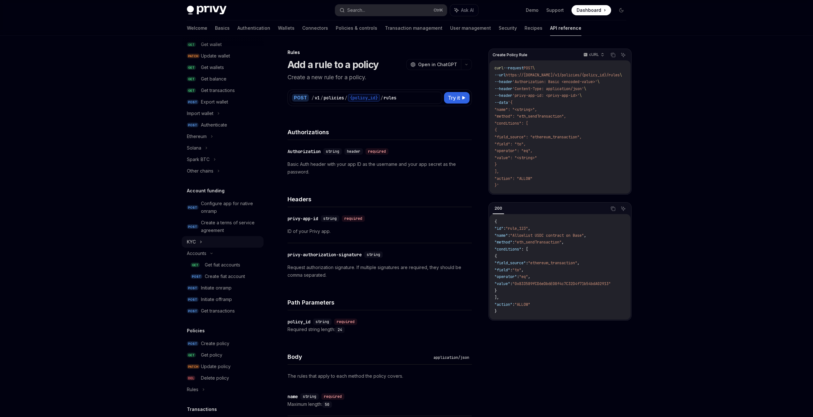
click at [201, 244] on icon at bounding box center [201, 242] width 3 height 8
type textarea "*"
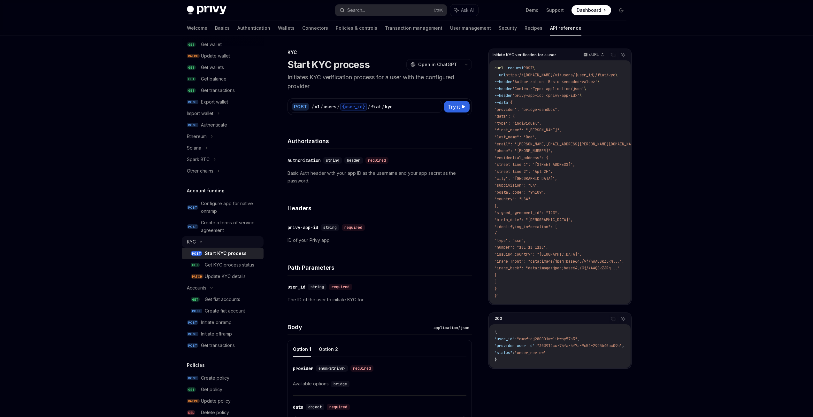
click at [201, 240] on div "KYC" at bounding box center [223, 242] width 82 height 12
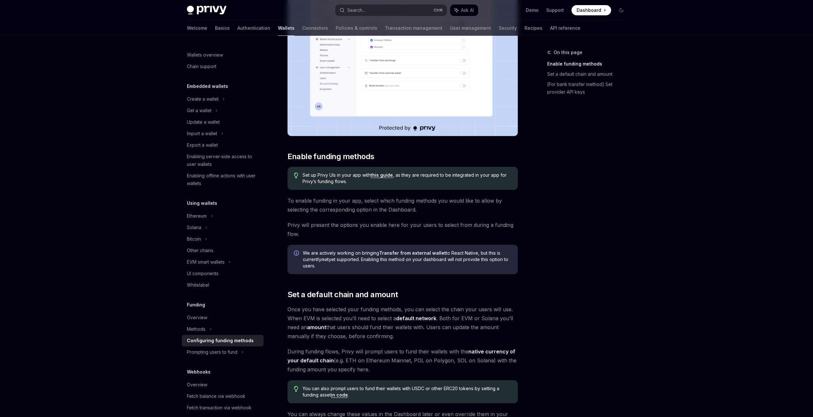
scroll to position [125, 0]
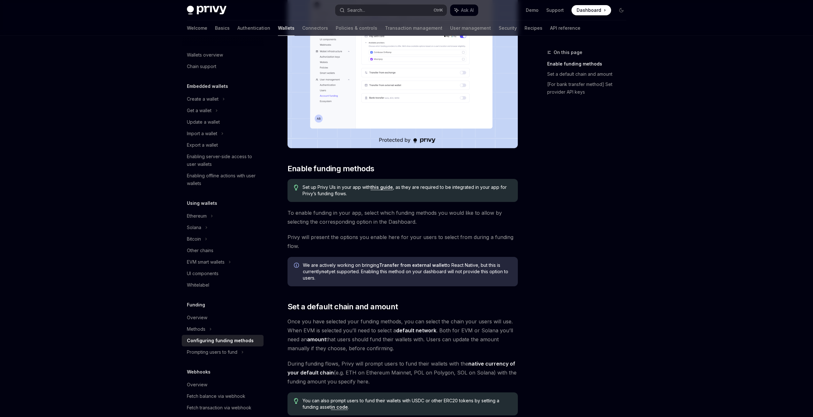
click at [382, 186] on link "this guide" at bounding box center [382, 187] width 22 height 6
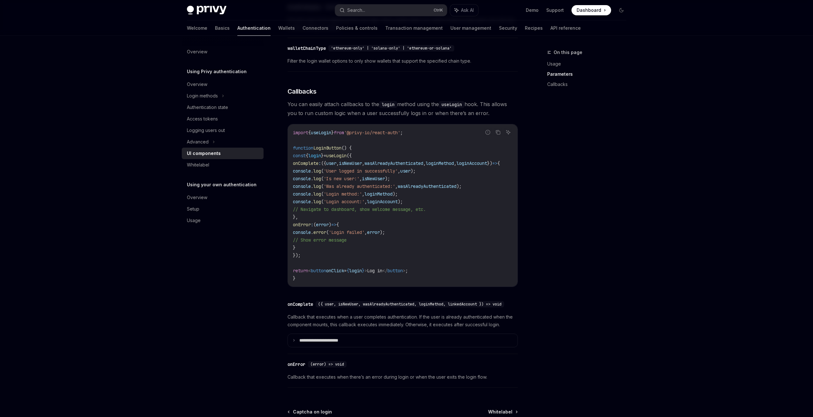
scroll to position [801, 0]
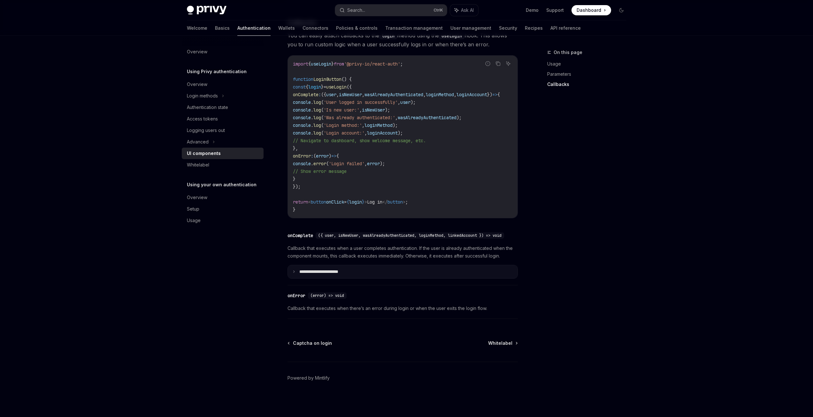
click at [319, 273] on p "**********" at bounding box center [327, 272] width 57 height 6
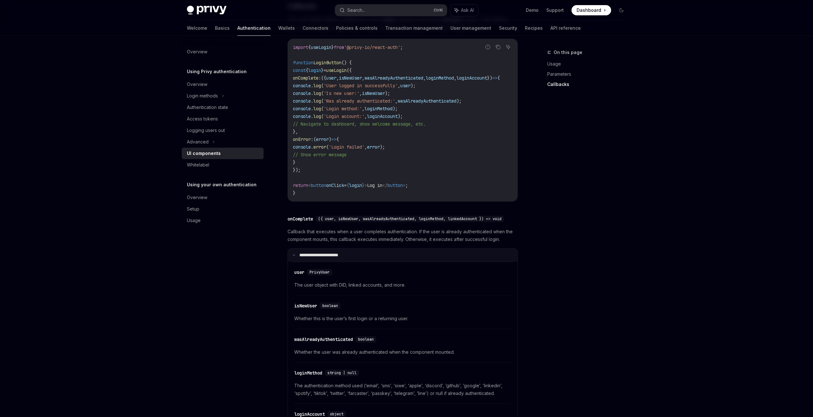
click at [316, 258] on p "**********" at bounding box center [326, 255] width 55 height 6
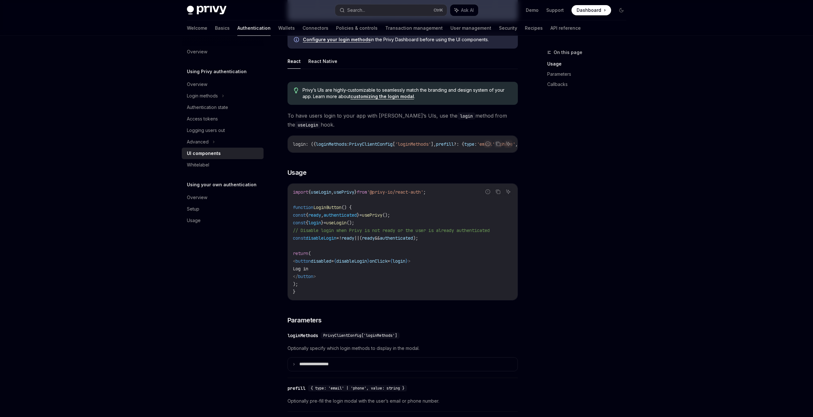
scroll to position [290, 0]
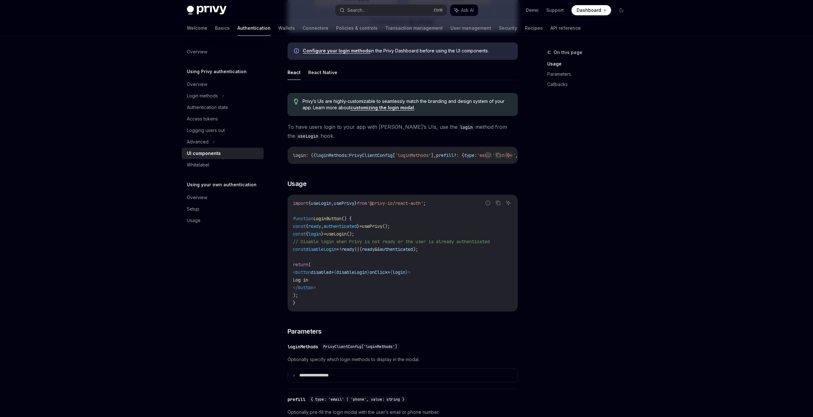
drag, startPoint x: 376, startPoint y: 317, endPoint x: 398, endPoint y: 316, distance: 21.8
click at [398, 312] on div "Report incorrect code Copy Ask AI import { useLogin , usePrivy } from '@privy-i…" at bounding box center [403, 253] width 230 height 117
click at [257, 285] on div "Overview Using Privy authentication Overview Login methods Authentication state…" at bounding box center [228, 226] width 92 height 381
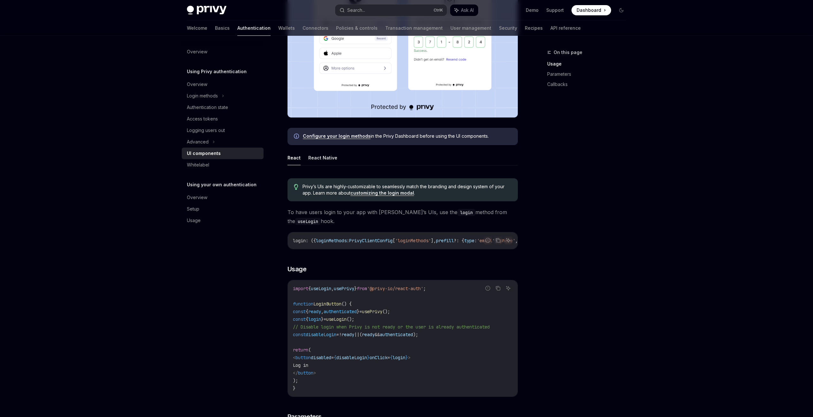
drag, startPoint x: 331, startPoint y: 287, endPoint x: 331, endPoint y: 291, distance: 4.5
click at [331, 287] on div "import { useLogin , usePrivy } from '@privy-io/react-auth' ; function LoginButt…" at bounding box center [403, 338] width 230 height 116
click at [331, 291] on span "useLogin" at bounding box center [321, 289] width 20 height 6
copy span "useLogin"
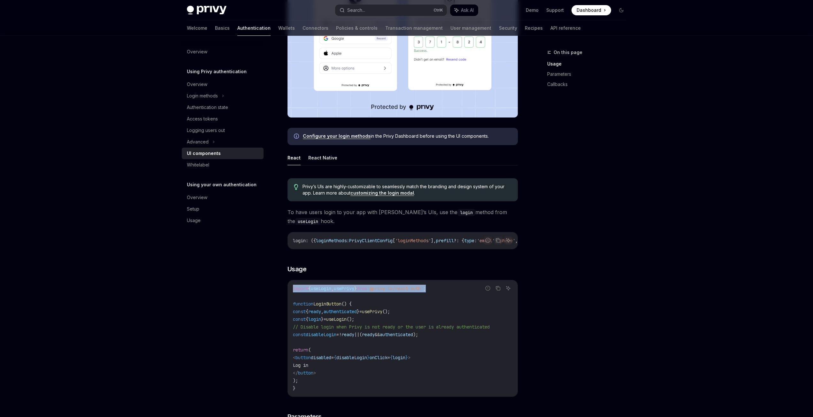
drag, startPoint x: 451, startPoint y: 291, endPoint x: 289, endPoint y: 291, distance: 162.4
click at [289, 291] on div "import { useLogin , usePrivy } from '@privy-io/react-auth' ; function LoginButt…" at bounding box center [403, 338] width 230 height 116
copy span "import { useLogin , usePrivy } from '@privy-io/react-auth' ;"
click at [198, 257] on div "Overview Using Privy authentication Overview Login methods Authentication state…" at bounding box center [228, 226] width 92 height 381
click at [203, 208] on div "Setup" at bounding box center [223, 209] width 73 height 8
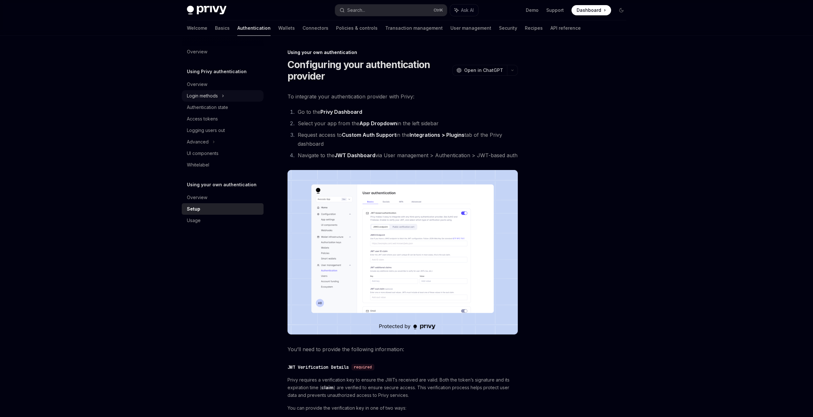
click at [219, 96] on div "Login methods" at bounding box center [223, 96] width 82 height 12
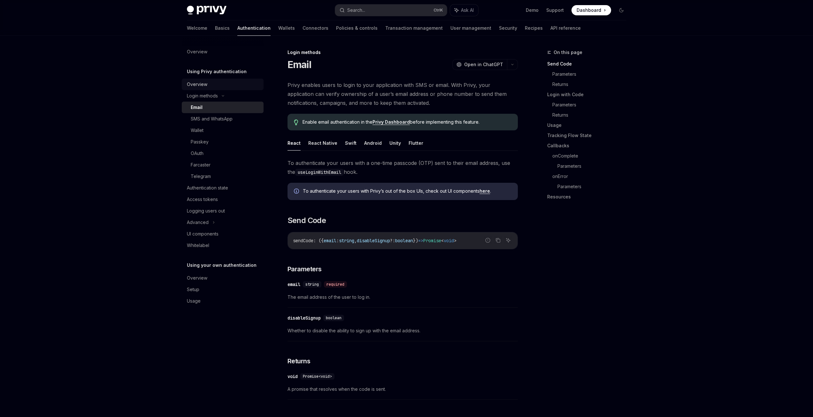
click at [208, 87] on div "Overview" at bounding box center [223, 85] width 73 height 8
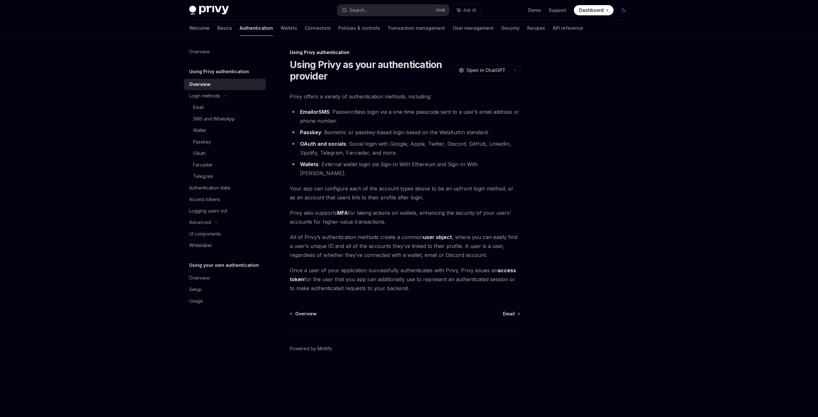
click at [220, 73] on h5 "Using Privy authentication" at bounding box center [219, 72] width 60 height 8
click at [202, 53] on div "Overview" at bounding box center [199, 52] width 20 height 8
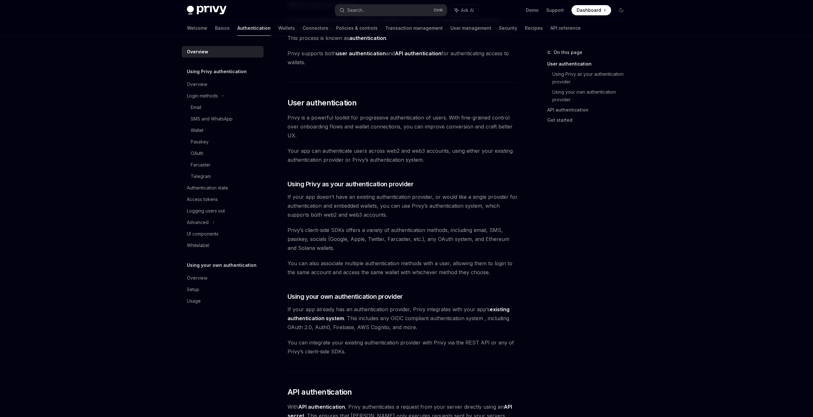
scroll to position [44, 0]
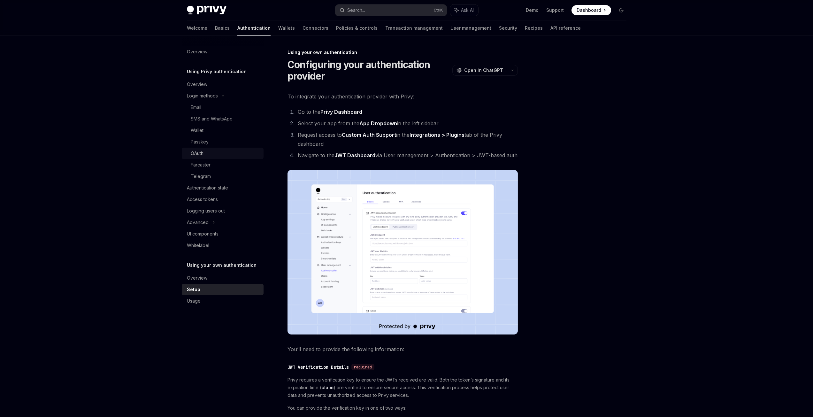
click at [218, 154] on div "OAuth" at bounding box center [225, 154] width 69 height 8
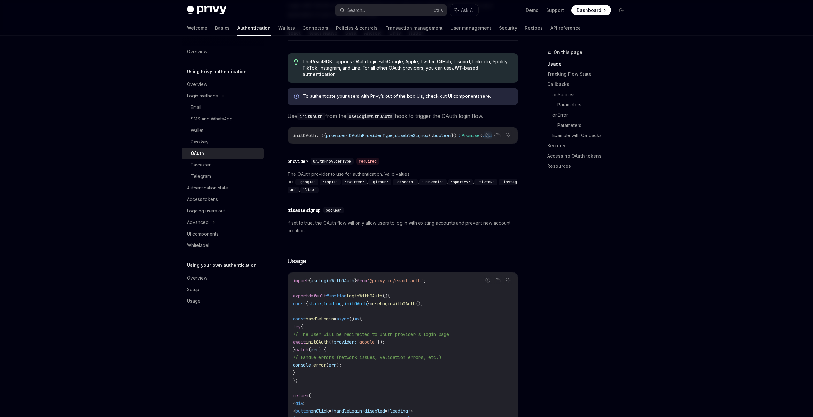
scroll to position [256, 0]
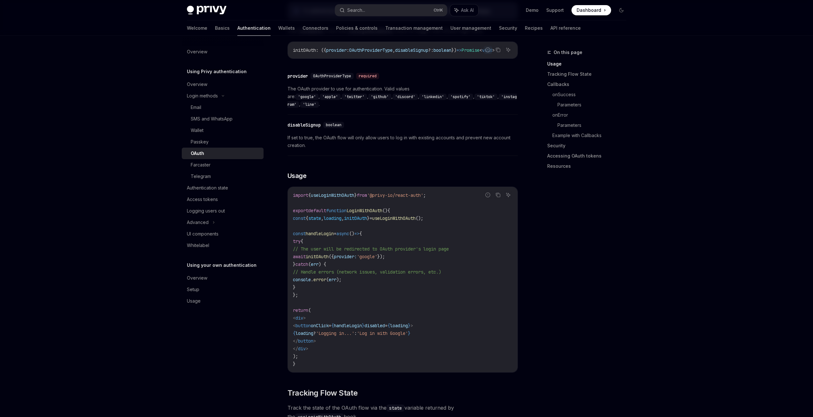
click at [229, 69] on h5 "Using Privy authentication" at bounding box center [217, 72] width 60 height 8
click at [223, 73] on h5 "Using Privy authentication" at bounding box center [217, 72] width 60 height 8
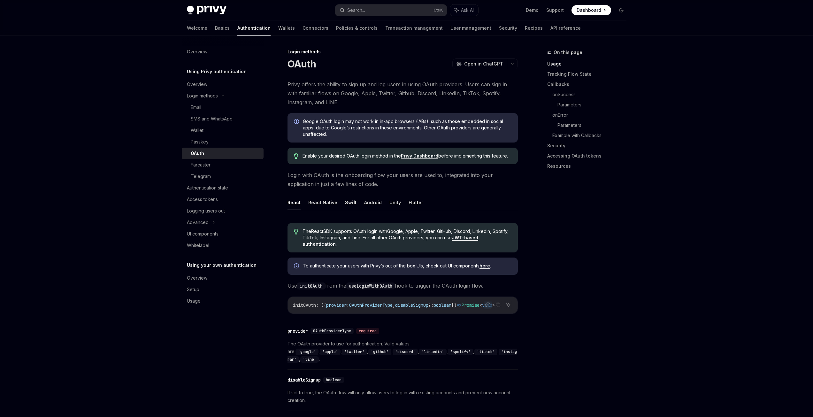
scroll to position [0, 0]
click at [229, 117] on div "SMS and WhatsApp" at bounding box center [212, 119] width 42 height 8
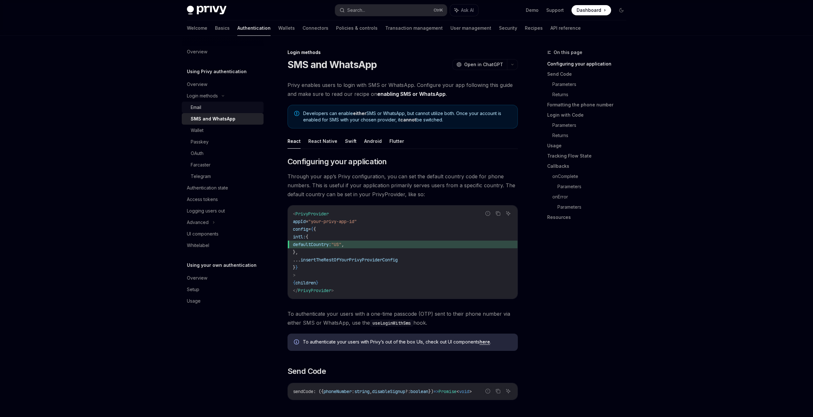
click at [224, 111] on div "Email" at bounding box center [225, 108] width 69 height 8
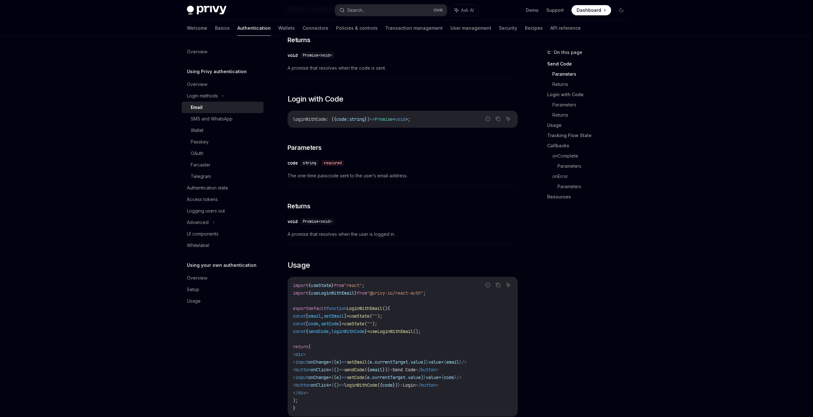
scroll to position [341, 0]
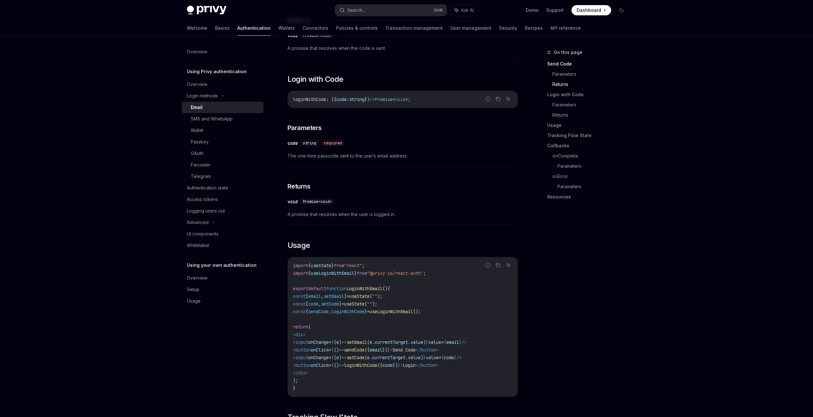
click at [348, 273] on span "useLoginWithEmail" at bounding box center [332, 273] width 43 height 6
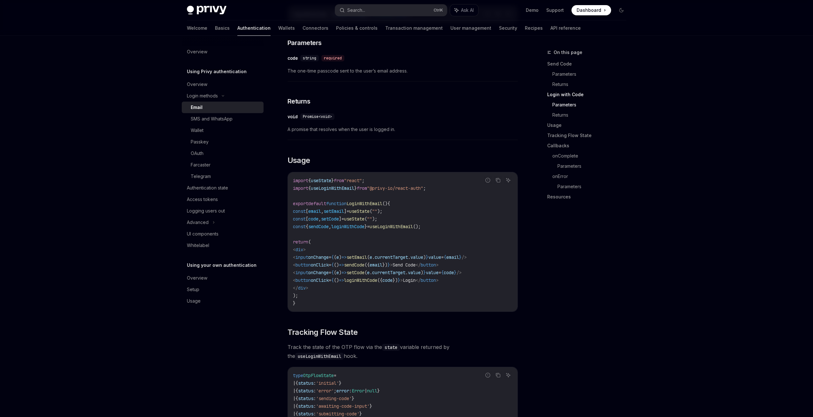
drag, startPoint x: 435, startPoint y: 311, endPoint x: 307, endPoint y: 302, distance: 127.8
click at [360, 312] on div "import { useState } from "react" ; import { useLoginWithEmail } from "@privy-io…" at bounding box center [403, 241] width 230 height 139
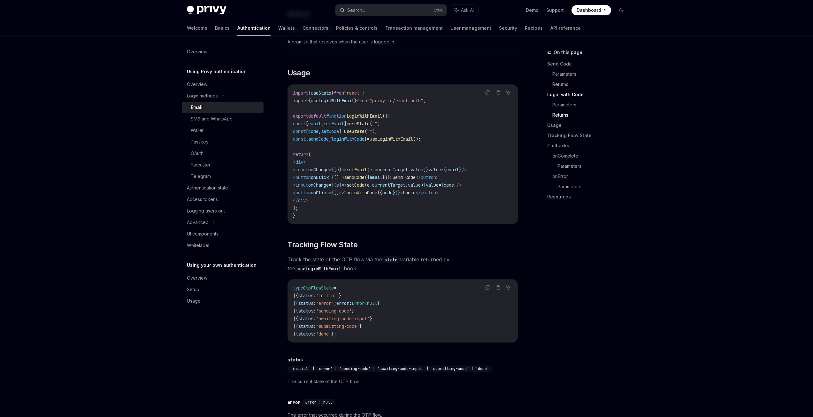
scroll to position [511, 0]
click at [200, 84] on div "Overview" at bounding box center [197, 85] width 20 height 8
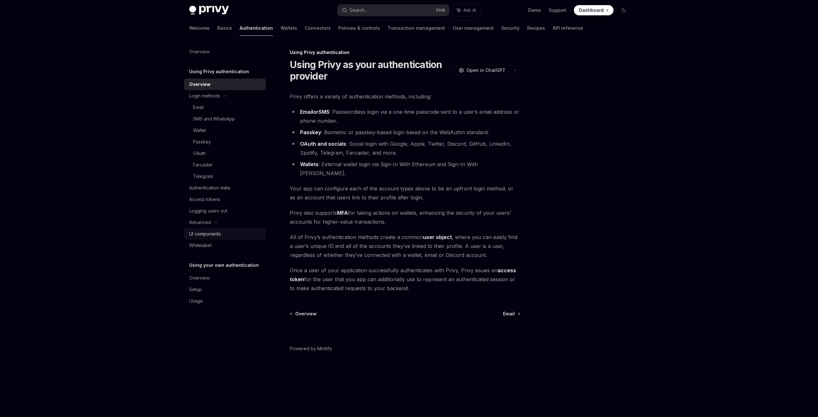
click at [242, 229] on link "UI components" at bounding box center [225, 234] width 82 height 12
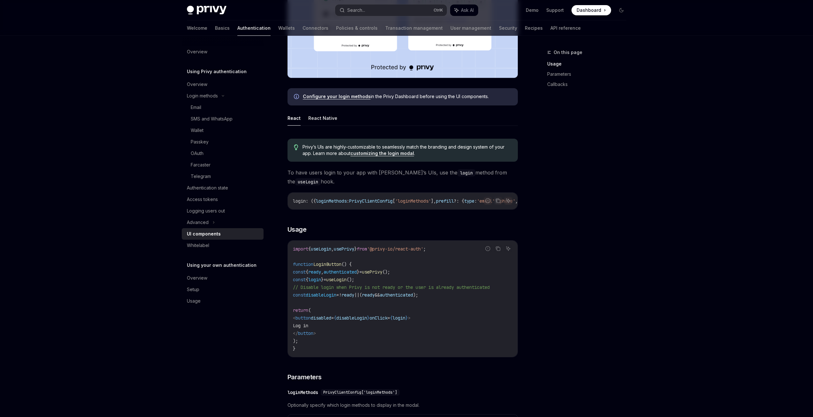
scroll to position [256, 0]
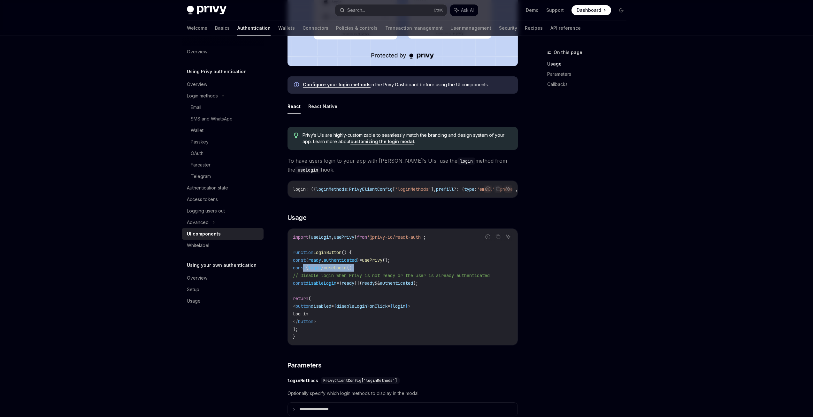
drag, startPoint x: 385, startPoint y: 269, endPoint x: 304, endPoint y: 271, distance: 81.2
click at [304, 271] on code "import { useLogin , usePrivy } from '@privy-io/react-auth' ; function LoginButt…" at bounding box center [403, 286] width 220 height 107
copy span "const { login } = useLogin ();"
click at [388, 307] on span "onClick" at bounding box center [379, 306] width 18 height 6
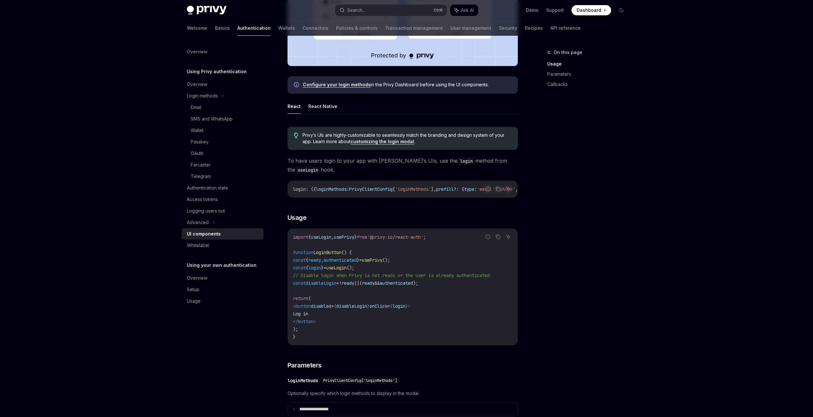
copy span "onClick"
click at [390, 326] on code "import { useLogin , usePrivy } from '@privy-io/react-auth' ; function LoginButt…" at bounding box center [403, 286] width 220 height 107
drag, startPoint x: 315, startPoint y: 332, endPoint x: 312, endPoint y: 326, distance: 7.3
click at [312, 326] on code "import { useLogin , usePrivy } from '@privy-io/react-auth' ; function LoginButt…" at bounding box center [403, 286] width 220 height 107
click at [298, 332] on span ");" at bounding box center [295, 329] width 5 height 6
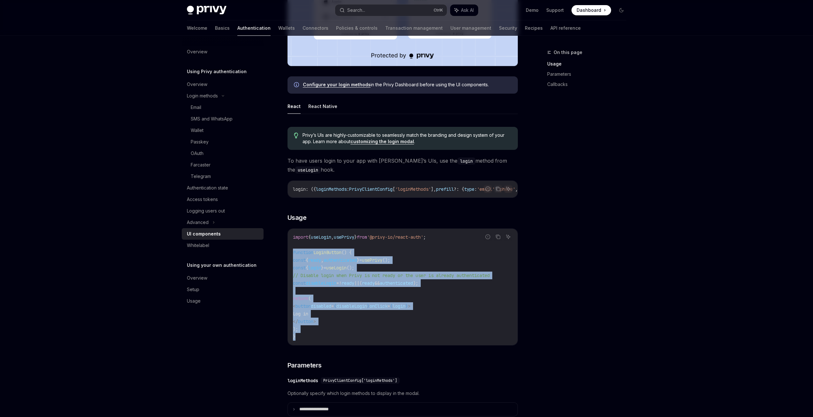
drag, startPoint x: 300, startPoint y: 339, endPoint x: 292, endPoint y: 255, distance: 83.8
click at [292, 255] on div "import { useLogin , usePrivy } from '@privy-io/react-auth' ; function LoginButt…" at bounding box center [403, 287] width 230 height 116
copy code "function LoginButton () { const { ready , authenticated } = usePrivy (); const …"
click at [308, 268] on span "{" at bounding box center [307, 268] width 3 height 6
click at [298, 329] on span ");" at bounding box center [295, 329] width 5 height 6
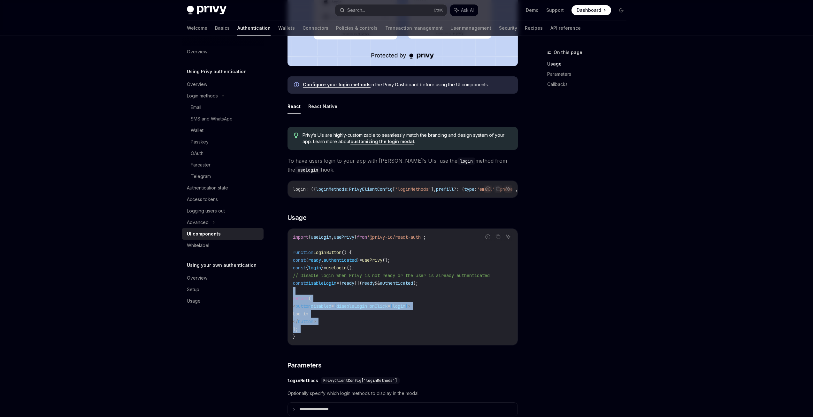
drag, startPoint x: 294, startPoint y: 339, endPoint x: 294, endPoint y: 293, distance: 46.3
click at [294, 293] on code "import { useLogin , usePrivy } from '@privy-io/react-auth' ; function LoginButt…" at bounding box center [403, 286] width 220 height 107
click at [315, 335] on code "import { useLogin , usePrivy } from '@privy-io/react-auth' ; function LoginButt…" at bounding box center [403, 286] width 220 height 107
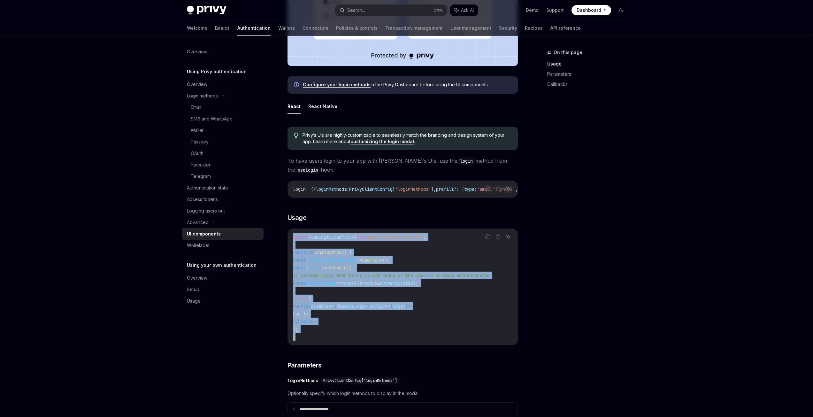
drag, startPoint x: 300, startPoint y: 344, endPoint x: 287, endPoint y: 243, distance: 101.2
click at [287, 243] on div "Using Privy authentication UI components OpenAI Open in ChatGPT OpenAI Open in …" at bounding box center [343, 369] width 353 height 1153
copy code "import { useLogin , usePrivy } from '@privy-io/react-auth' ; function LoginButt…"
click at [366, 252] on code "import { useLogin , usePrivy } from '@privy-io/react-auth' ; function LoginButt…" at bounding box center [403, 286] width 220 height 107
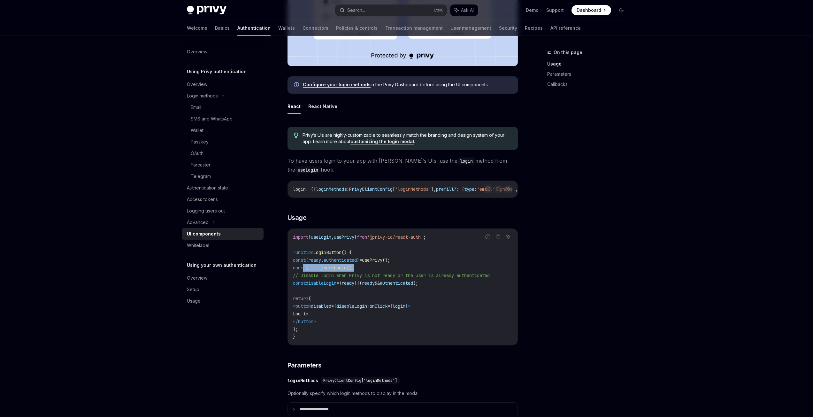
drag, startPoint x: 383, startPoint y: 272, endPoint x: 304, endPoint y: 273, distance: 79.0
click at [304, 273] on code "import { useLogin , usePrivy } from '@privy-io/react-auth' ; function LoginButt…" at bounding box center [403, 286] width 220 height 107
copy span "const { login } = useLogin ();"
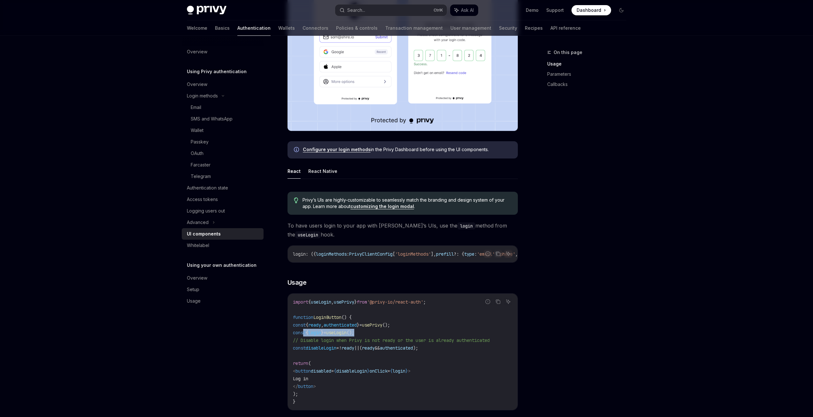
scroll to position [0, 0]
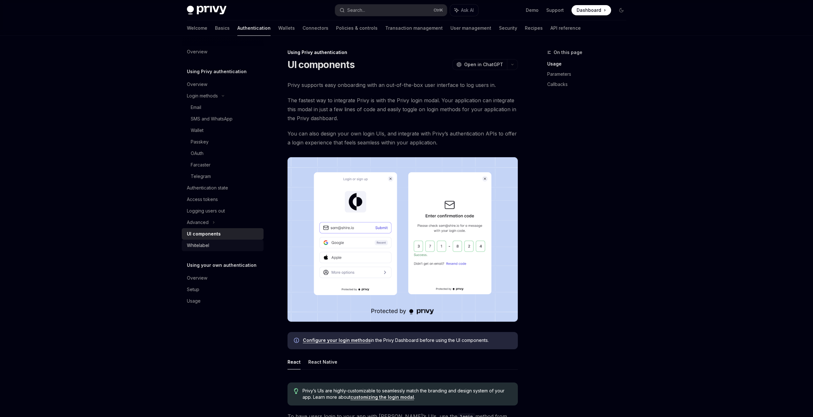
click at [196, 244] on div "Whitelabel" at bounding box center [198, 246] width 22 height 8
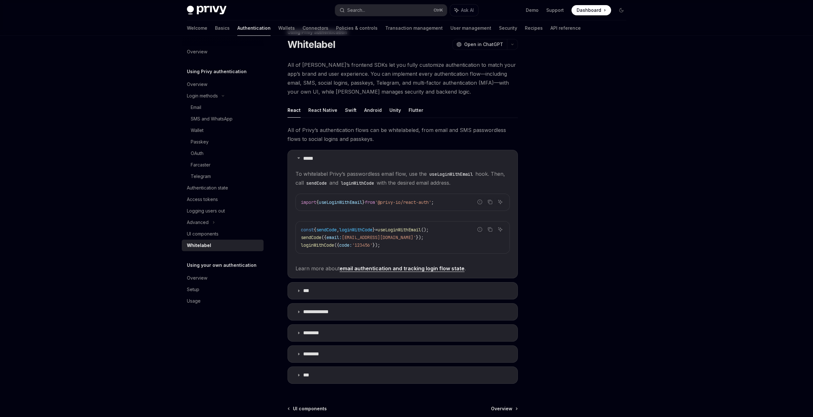
scroll to position [85, 0]
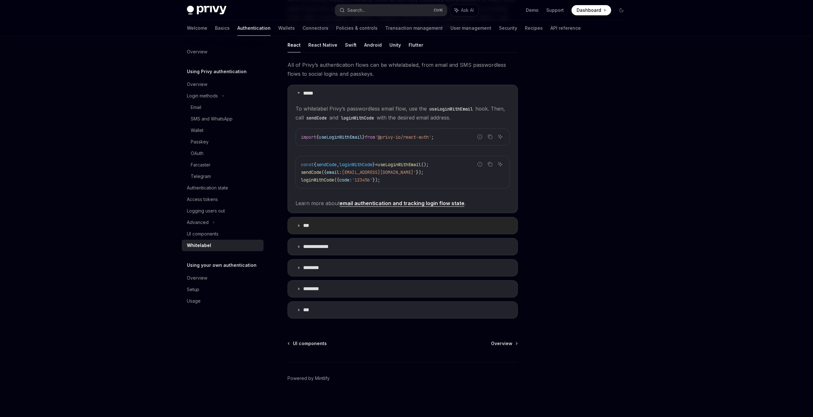
click at [322, 227] on summary "***" at bounding box center [403, 225] width 230 height 17
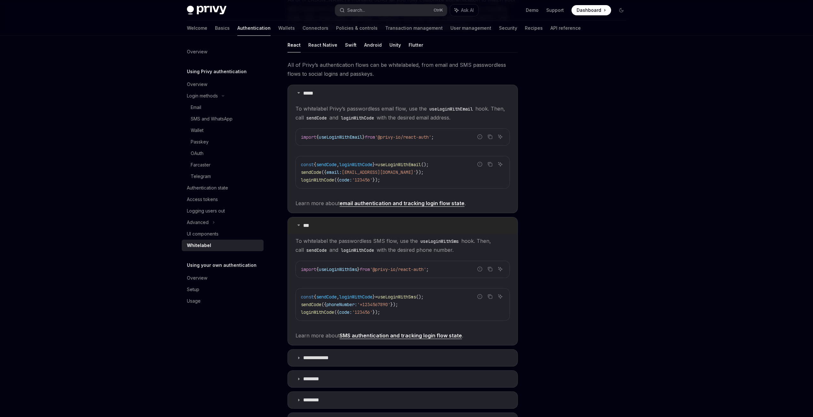
click at [314, 230] on summary "***" at bounding box center [403, 225] width 230 height 17
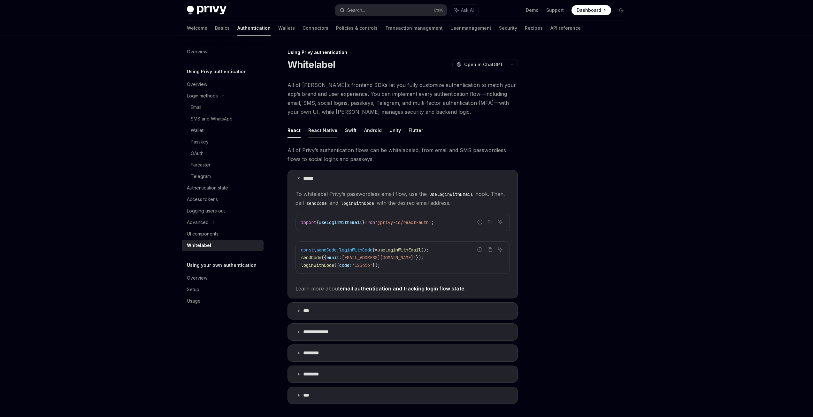
click at [312, 128] on button "React Native" at bounding box center [322, 130] width 29 height 15
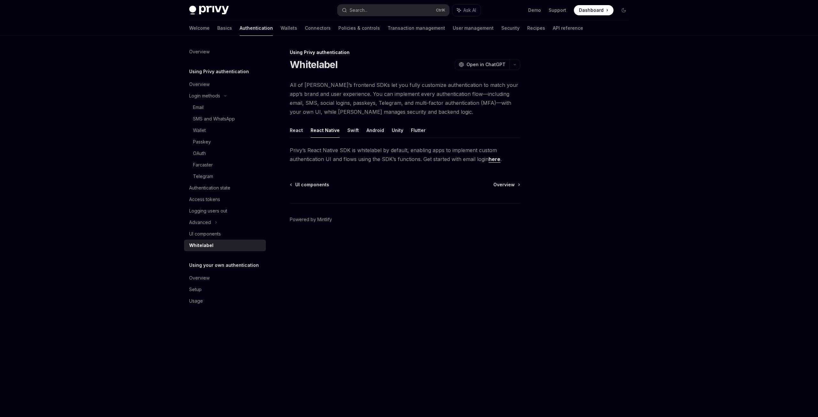
click at [302, 136] on ul "React React Native Swift Android Unity Flutter" at bounding box center [405, 130] width 230 height 15
click at [297, 133] on button "React" at bounding box center [296, 130] width 13 height 15
type textarea "*"
